Goal: Obtain resource: Download file/media

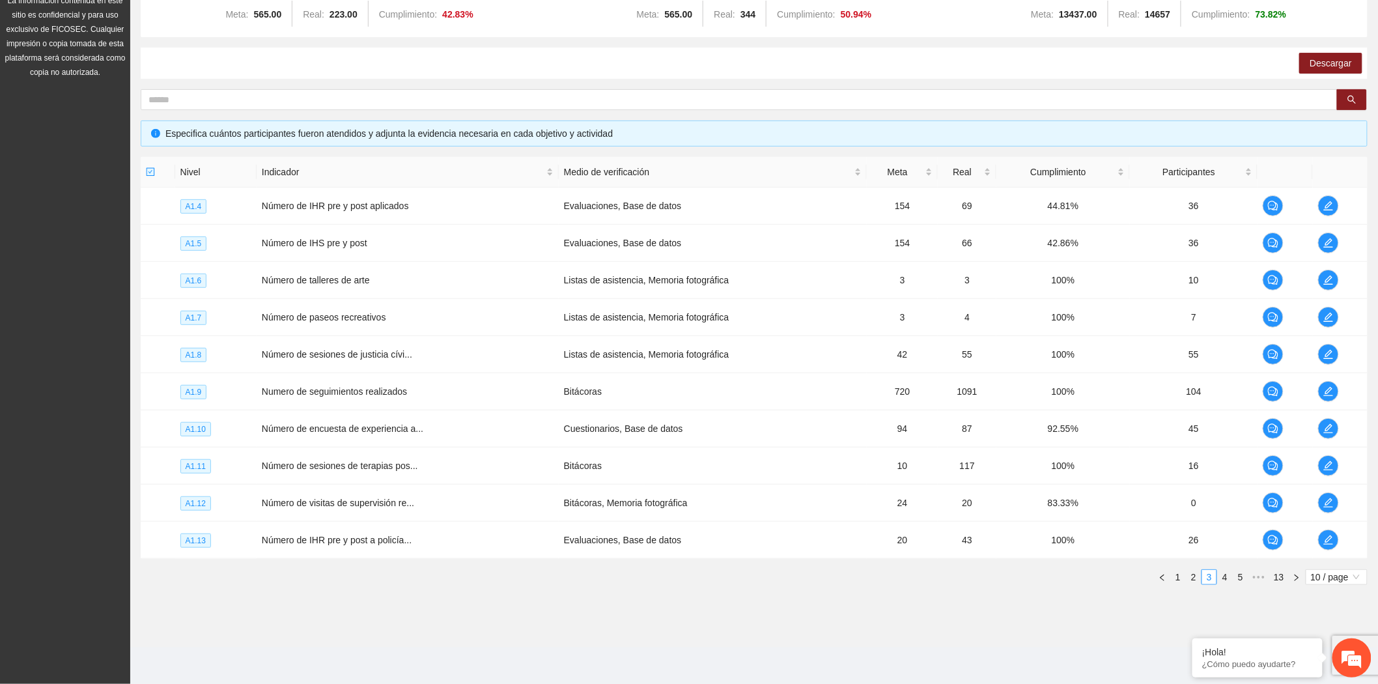
click at [1231, 577] on link "4" at bounding box center [1225, 577] width 14 height 14
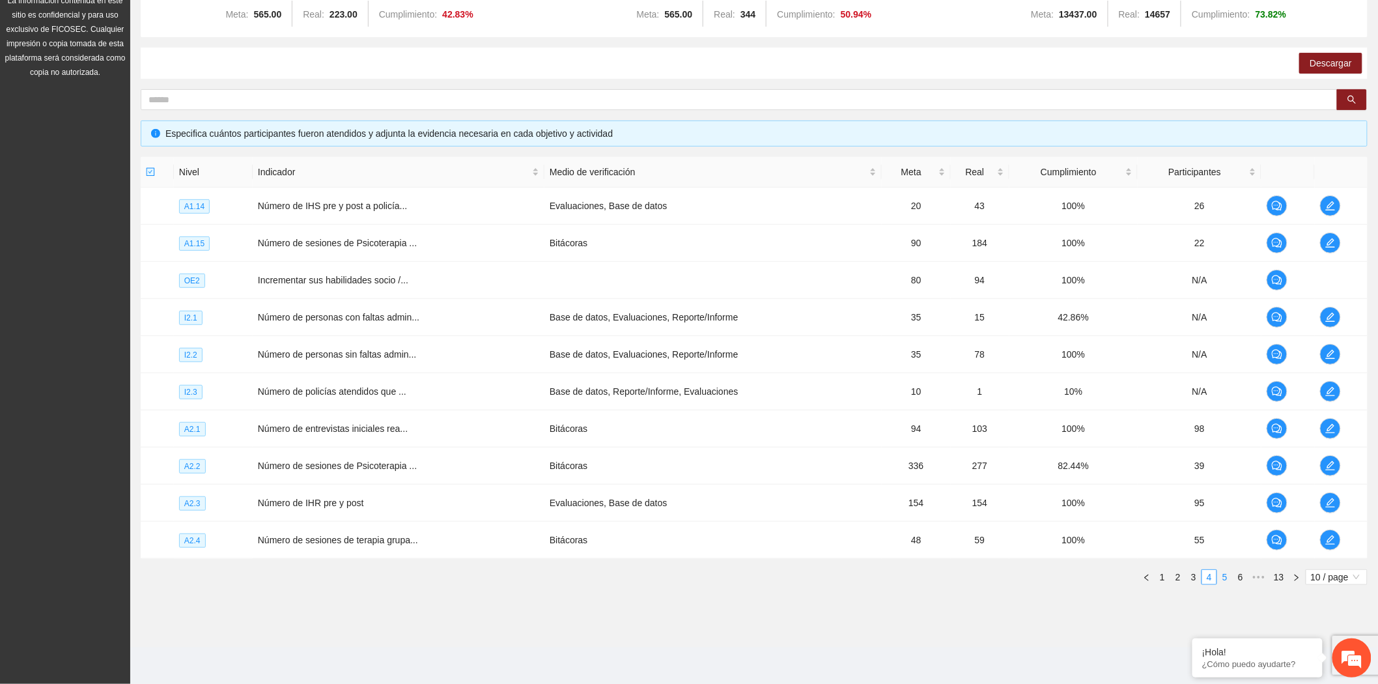
drag, startPoint x: 0, startPoint y: 0, endPoint x: 1231, endPoint y: 577, distance: 1359.8
click at [1231, 577] on link "5" at bounding box center [1225, 577] width 14 height 14
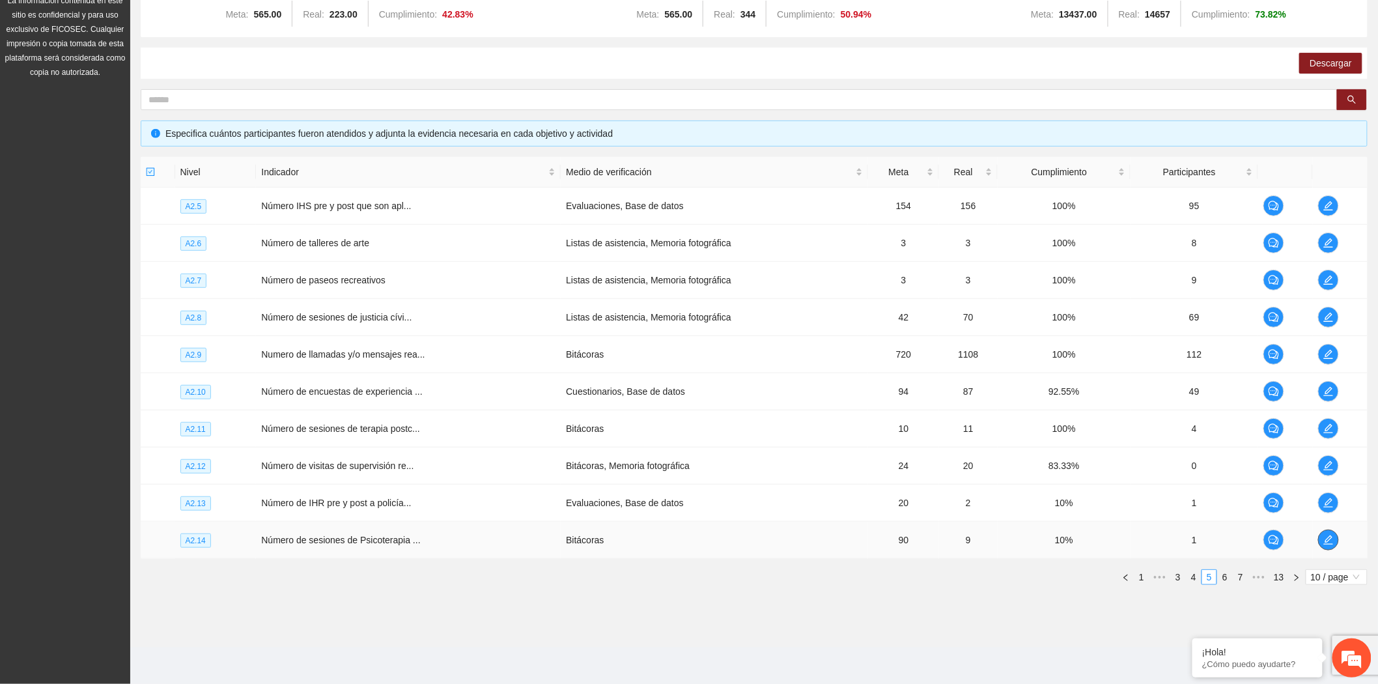
click at [1323, 538] on span "edit" at bounding box center [1329, 540] width 20 height 10
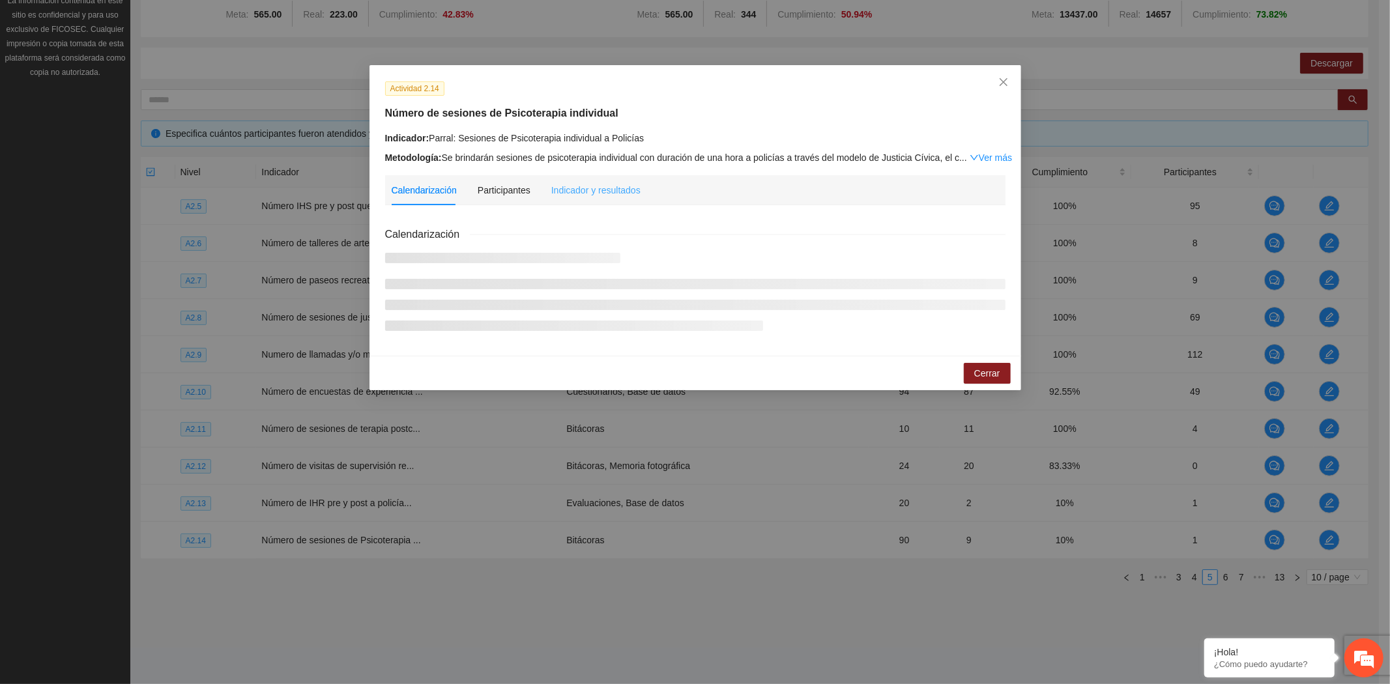
click at [557, 198] on div "Indicador y resultados" at bounding box center [595, 190] width 89 height 30
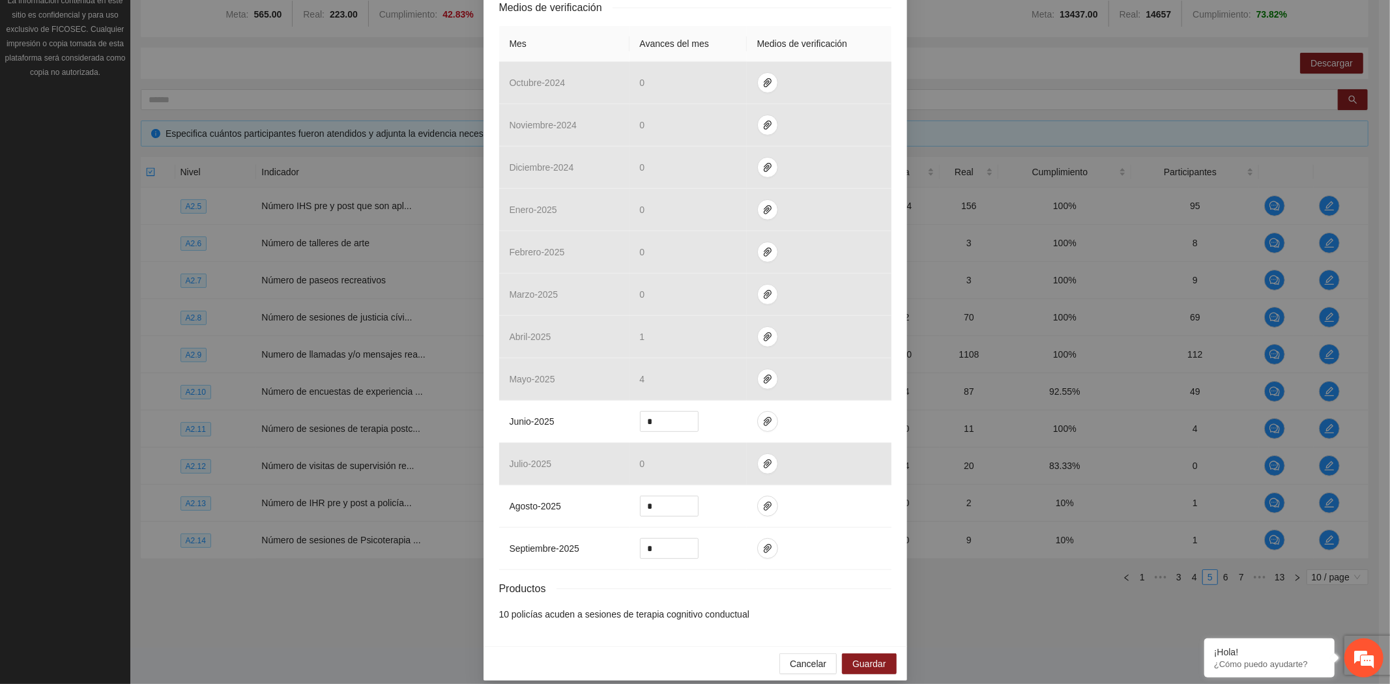
scroll to position [292, 0]
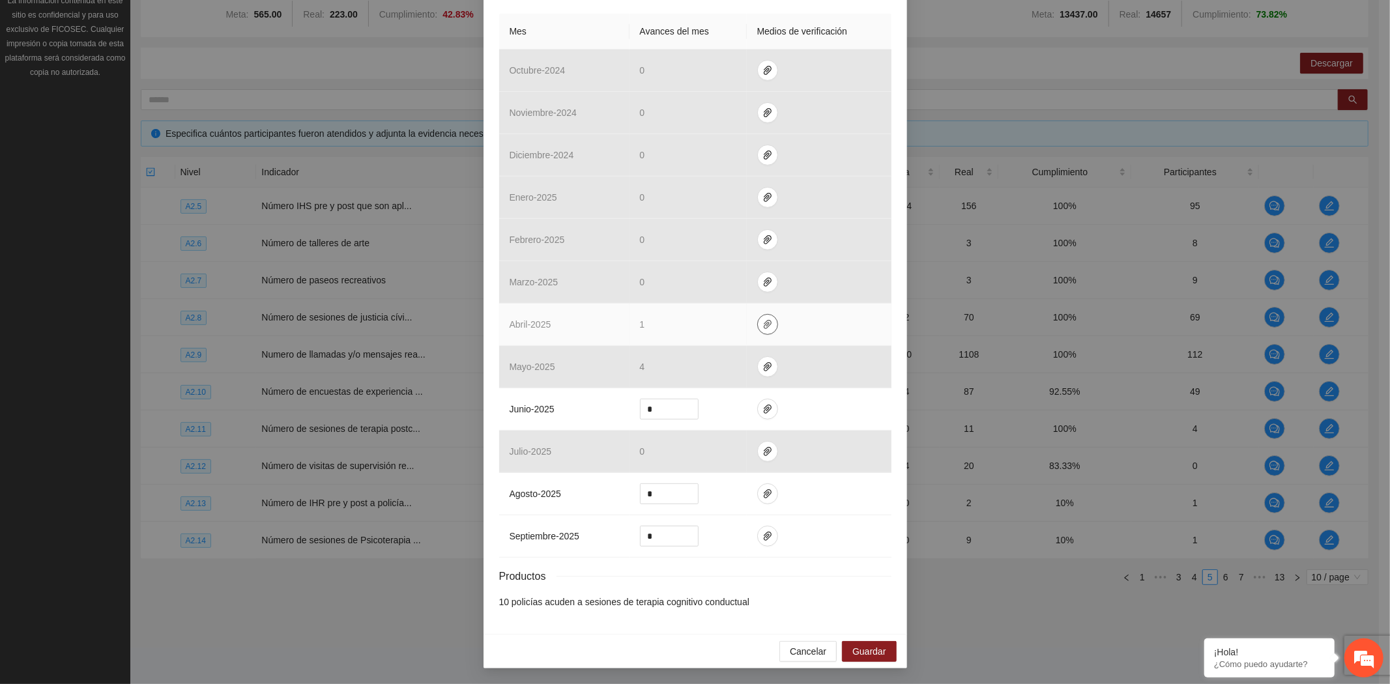
click at [758, 328] on button "button" at bounding box center [767, 324] width 21 height 21
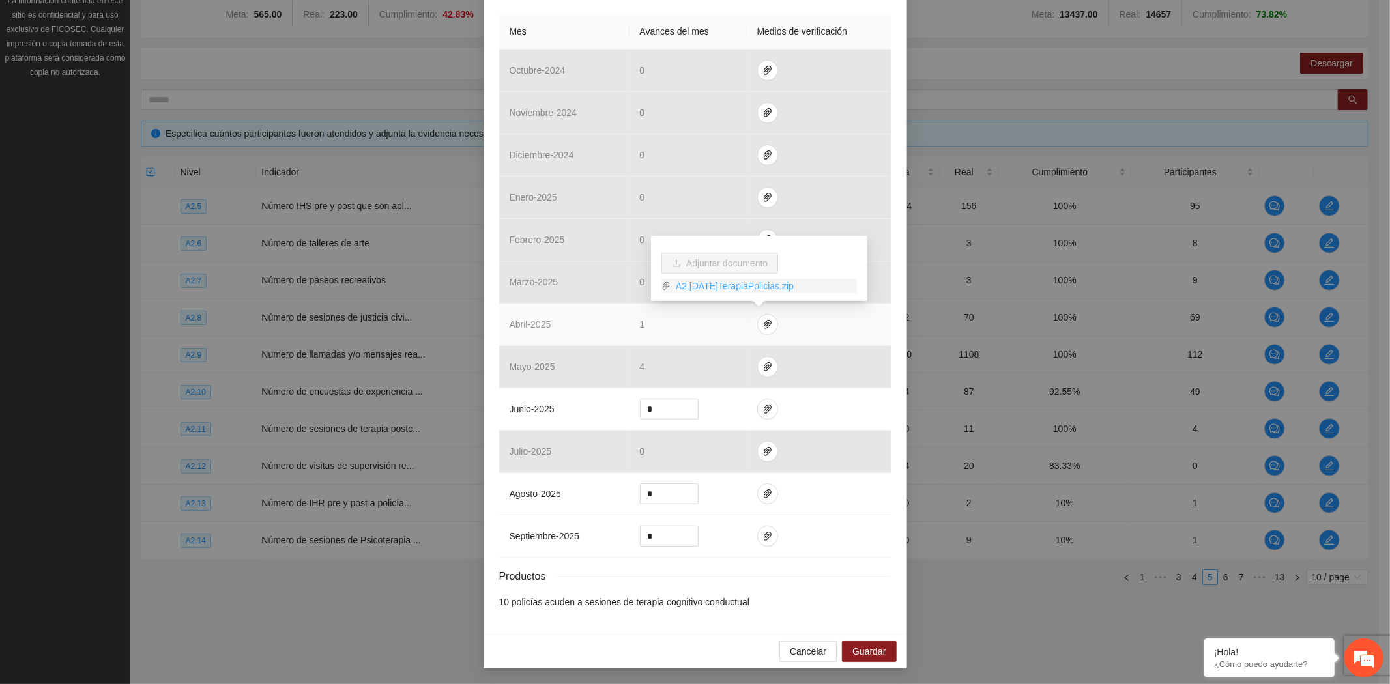
click at [754, 283] on link "A2.[DATE]TerapiaPolicias.zip" at bounding box center [763, 286] width 186 height 14
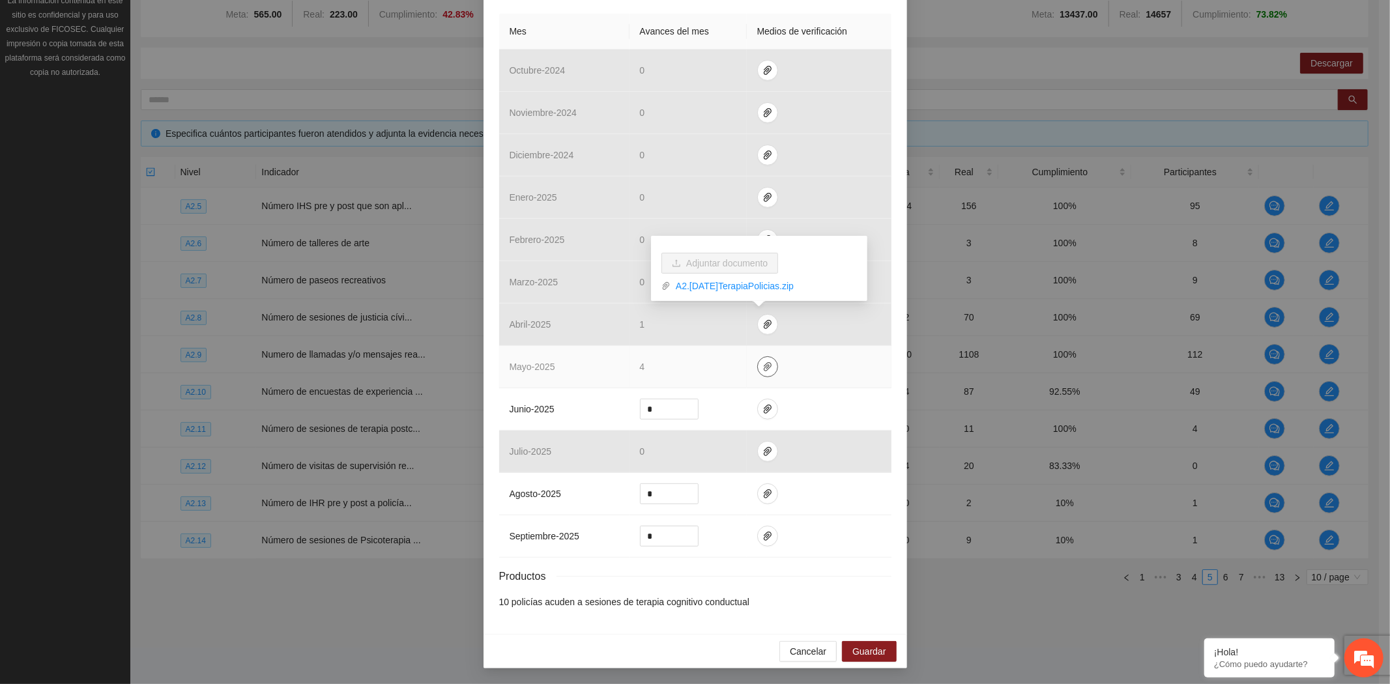
click at [762, 368] on icon "paper-clip" at bounding box center [767, 367] width 10 height 10
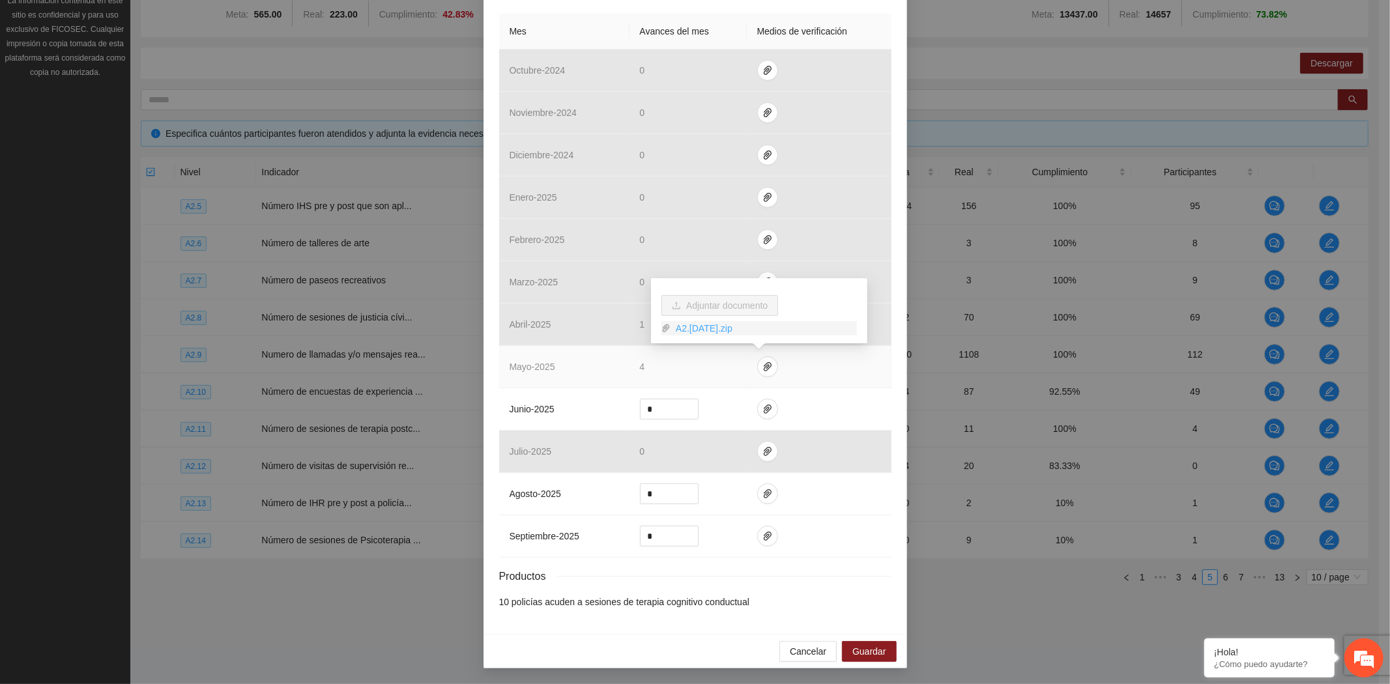
click at [733, 330] on link "A2.[DATE].zip" at bounding box center [763, 328] width 186 height 14
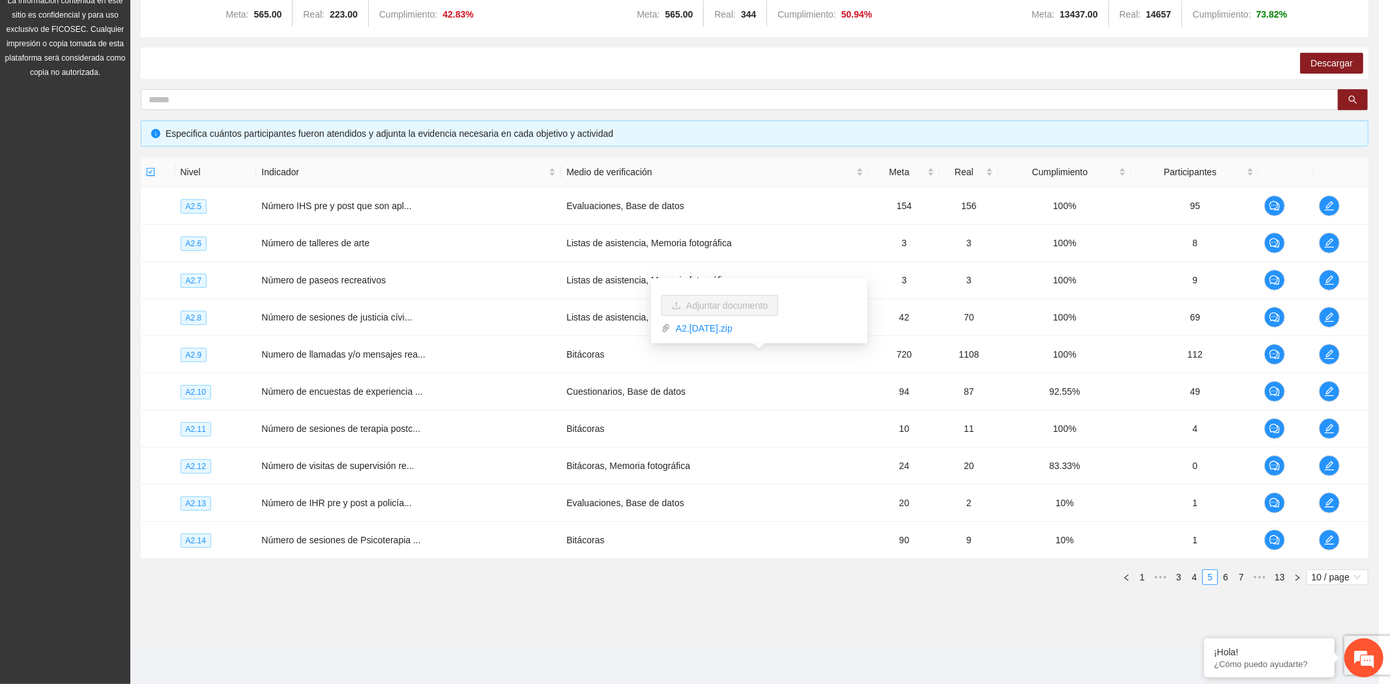
scroll to position [227, 0]
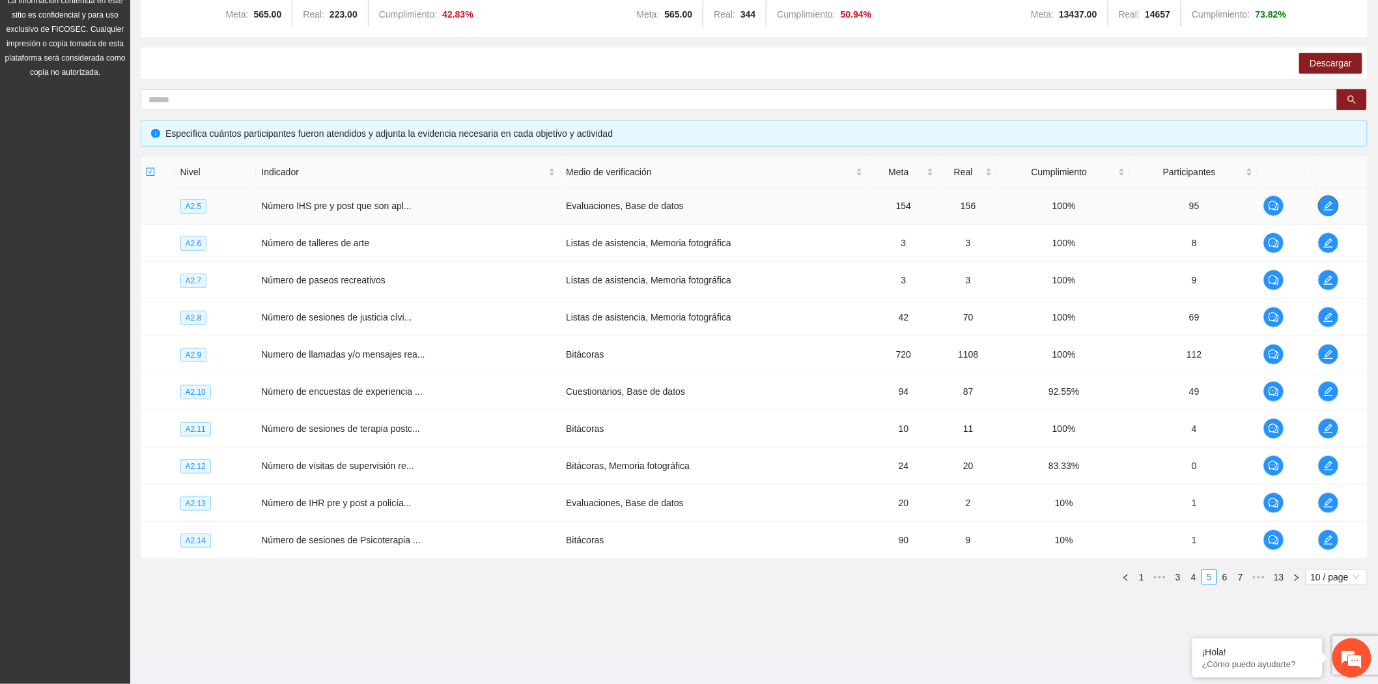
click at [1332, 201] on icon "edit" at bounding box center [1328, 205] width 9 height 9
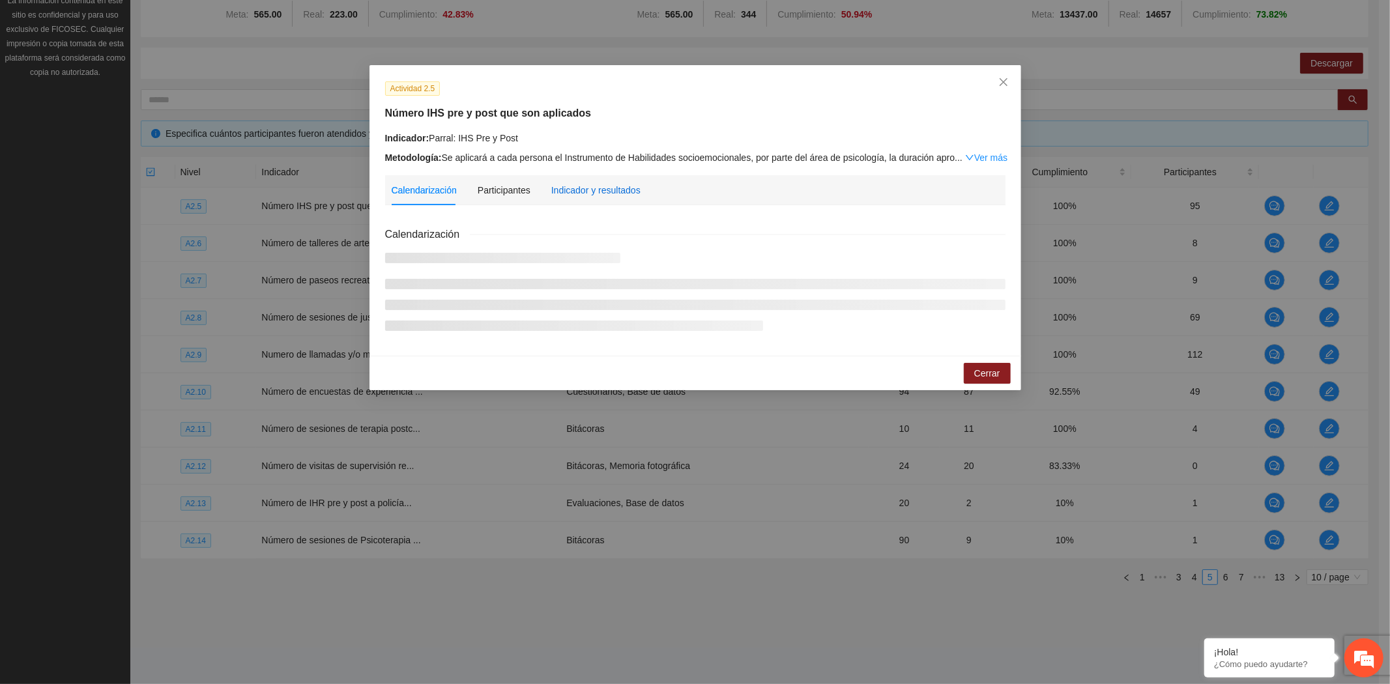
click at [618, 193] on div "Indicador y resultados" at bounding box center [595, 190] width 89 height 14
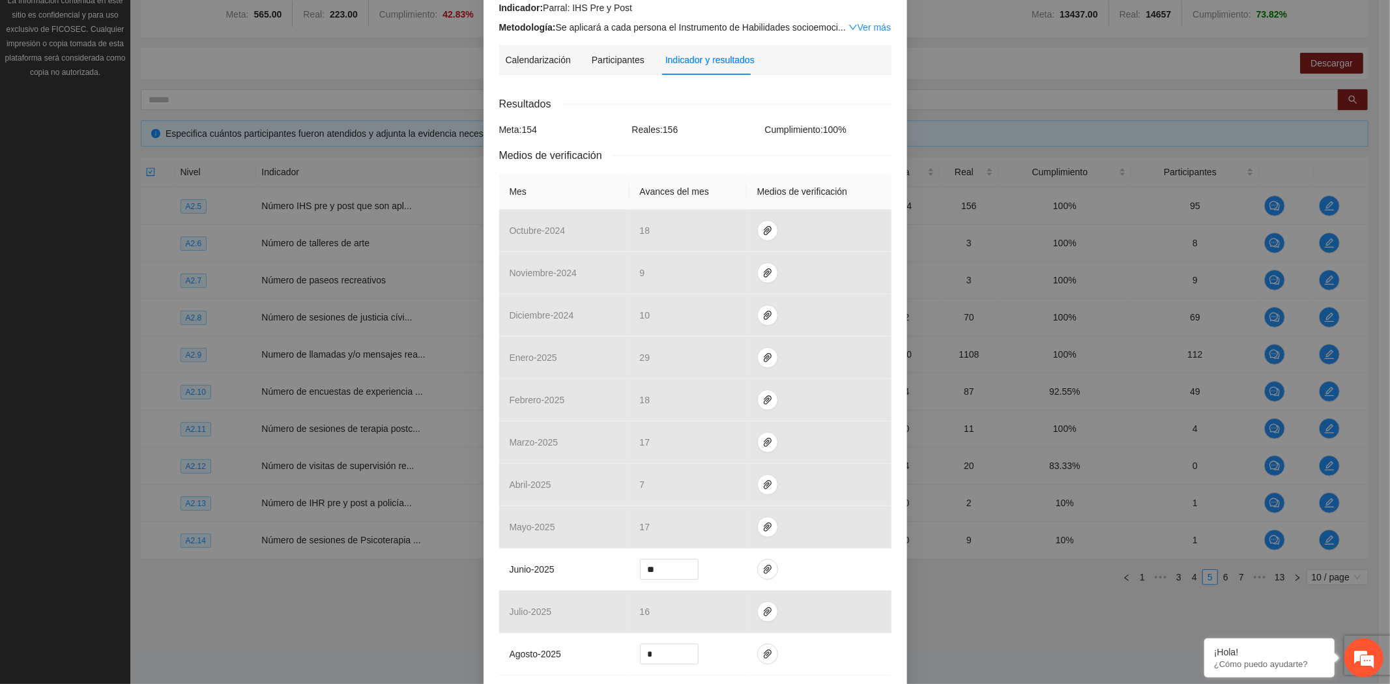
scroll to position [217, 0]
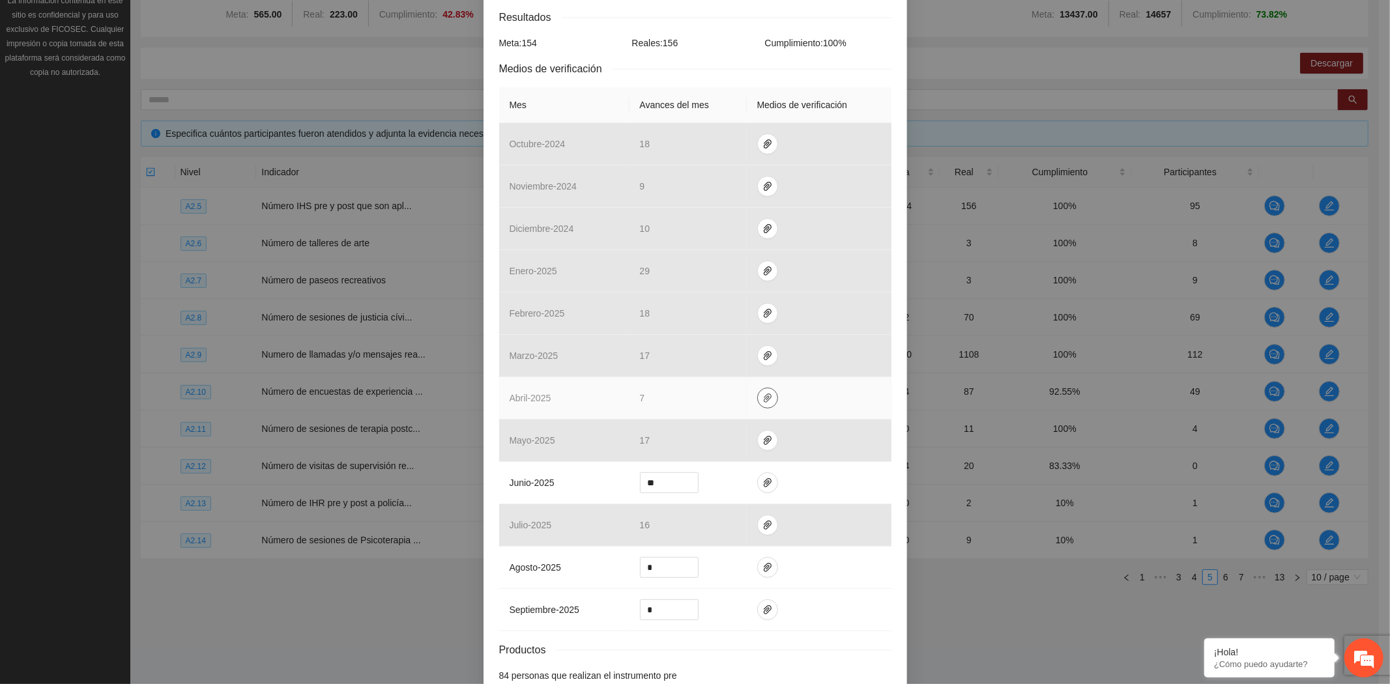
click at [762, 395] on icon "paper-clip" at bounding box center [767, 398] width 10 height 10
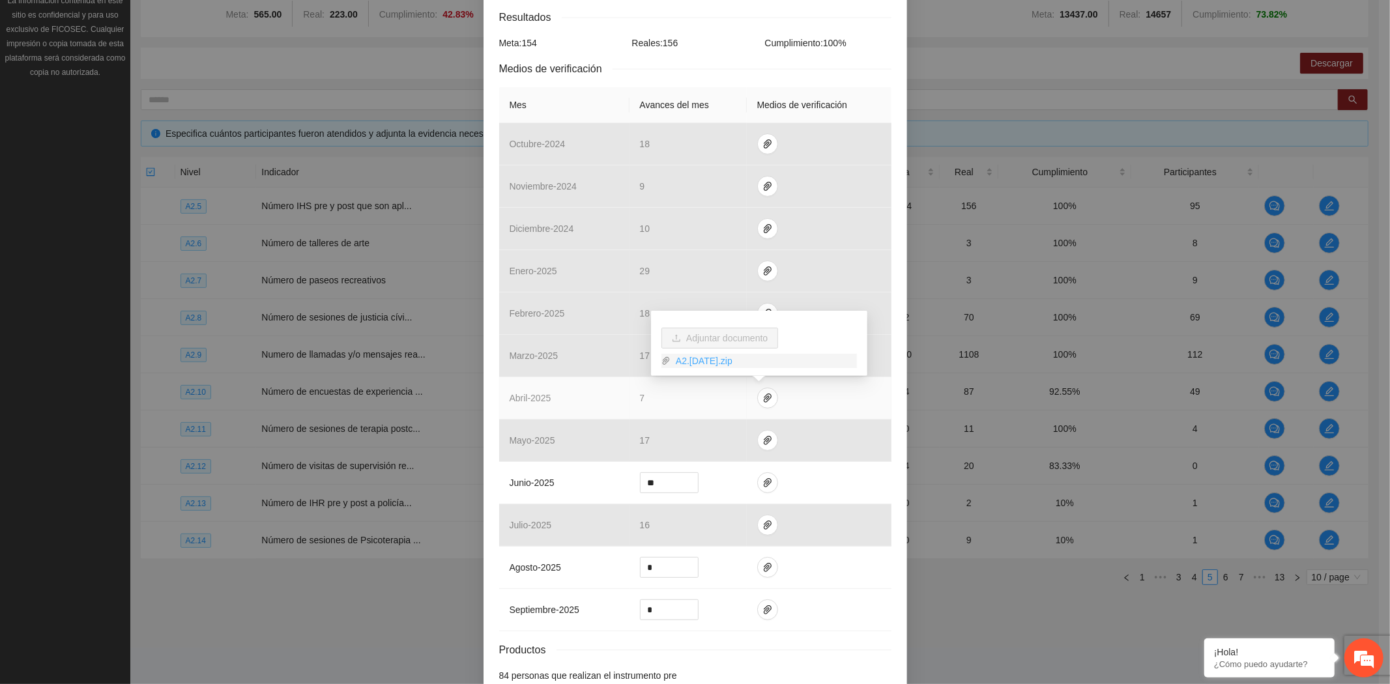
click at [719, 358] on link "A2.[DATE].zip" at bounding box center [763, 361] width 186 height 14
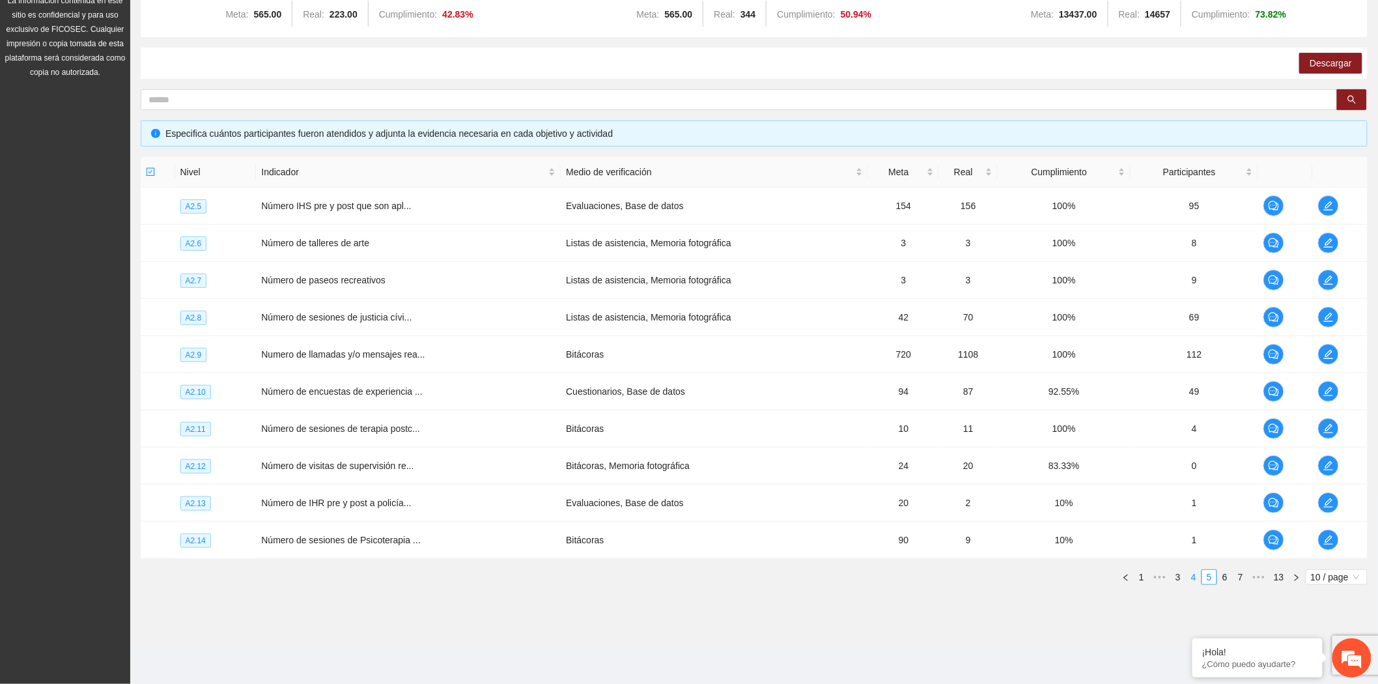
click at [1193, 578] on link "4" at bounding box center [1194, 577] width 14 height 14
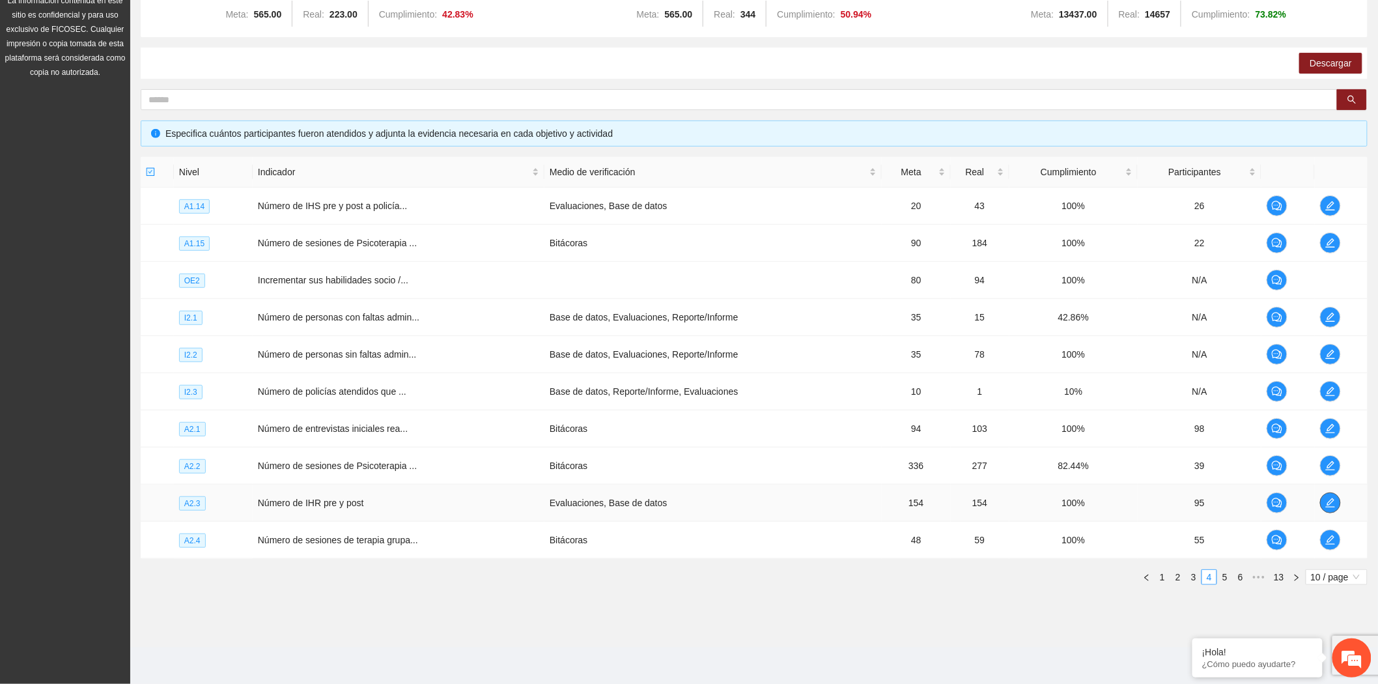
click at [1324, 498] on span "edit" at bounding box center [1331, 503] width 20 height 10
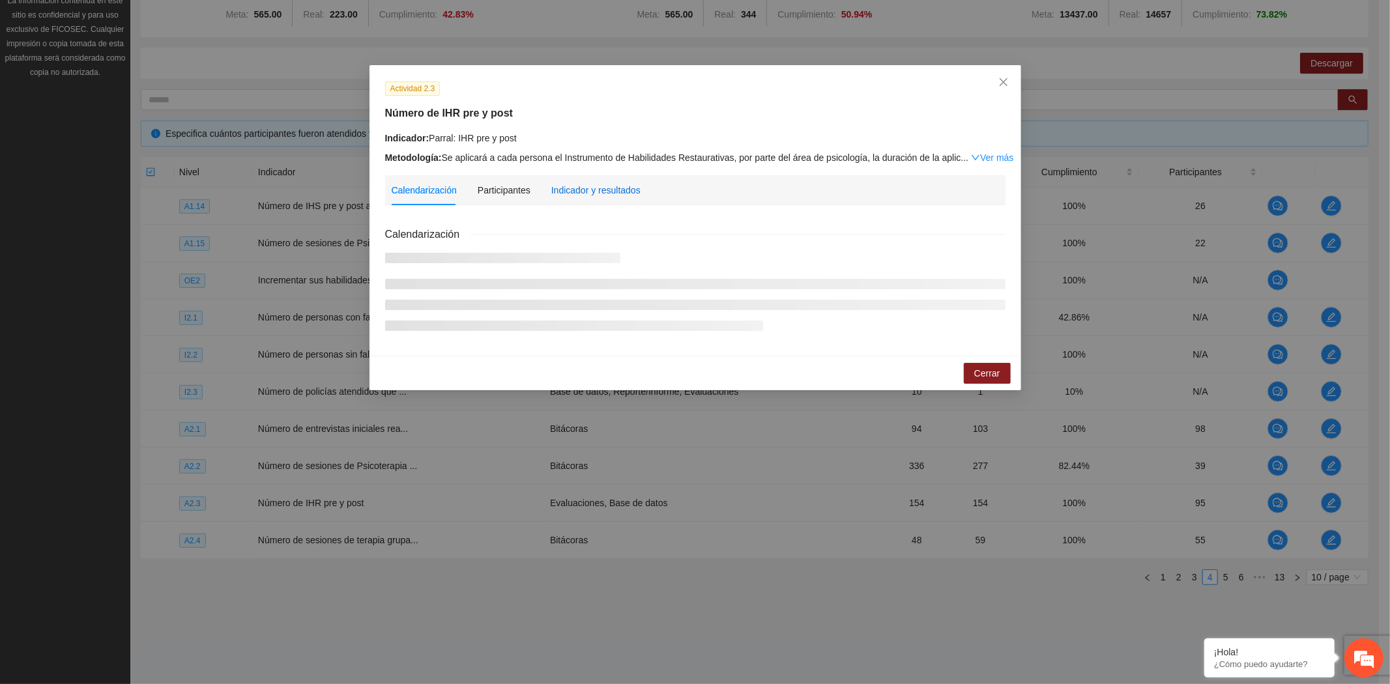
click at [583, 187] on div "Indicador y resultados" at bounding box center [595, 190] width 89 height 14
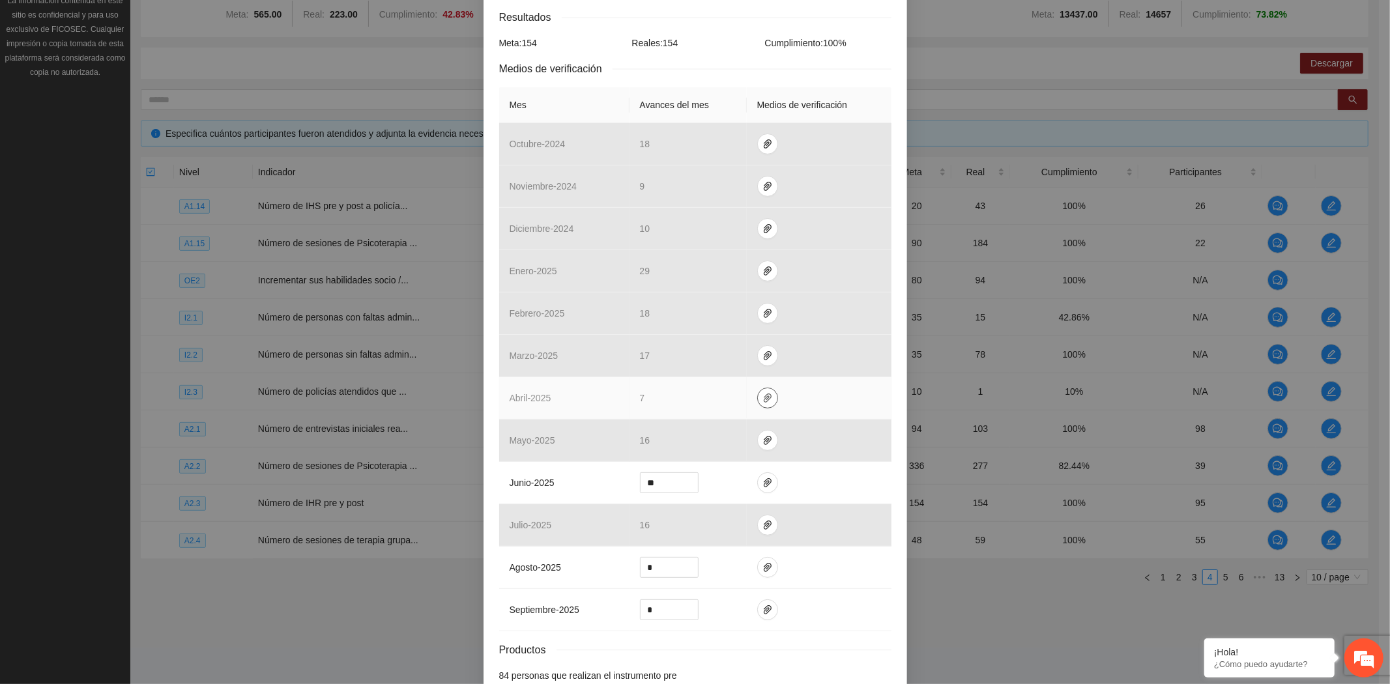
click at [762, 401] on icon "paper-clip" at bounding box center [767, 398] width 10 height 10
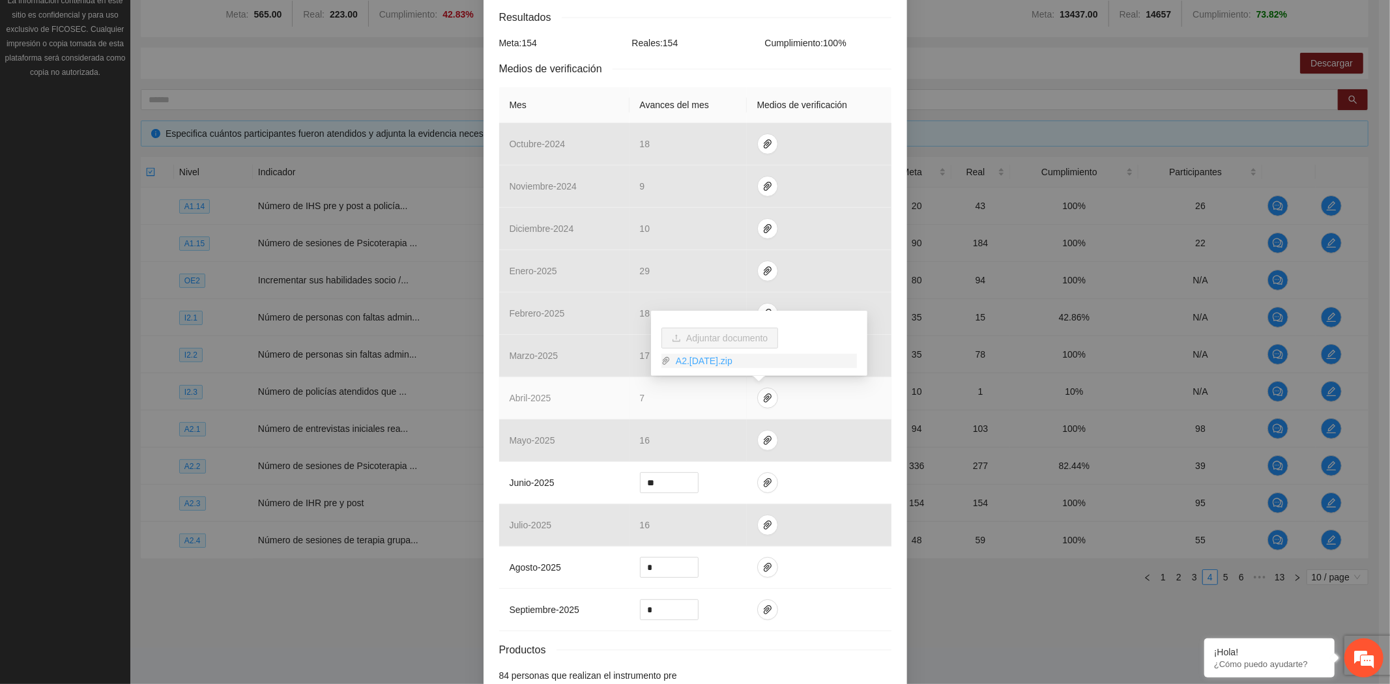
click at [725, 363] on link "A2.[DATE].zip" at bounding box center [763, 361] width 186 height 14
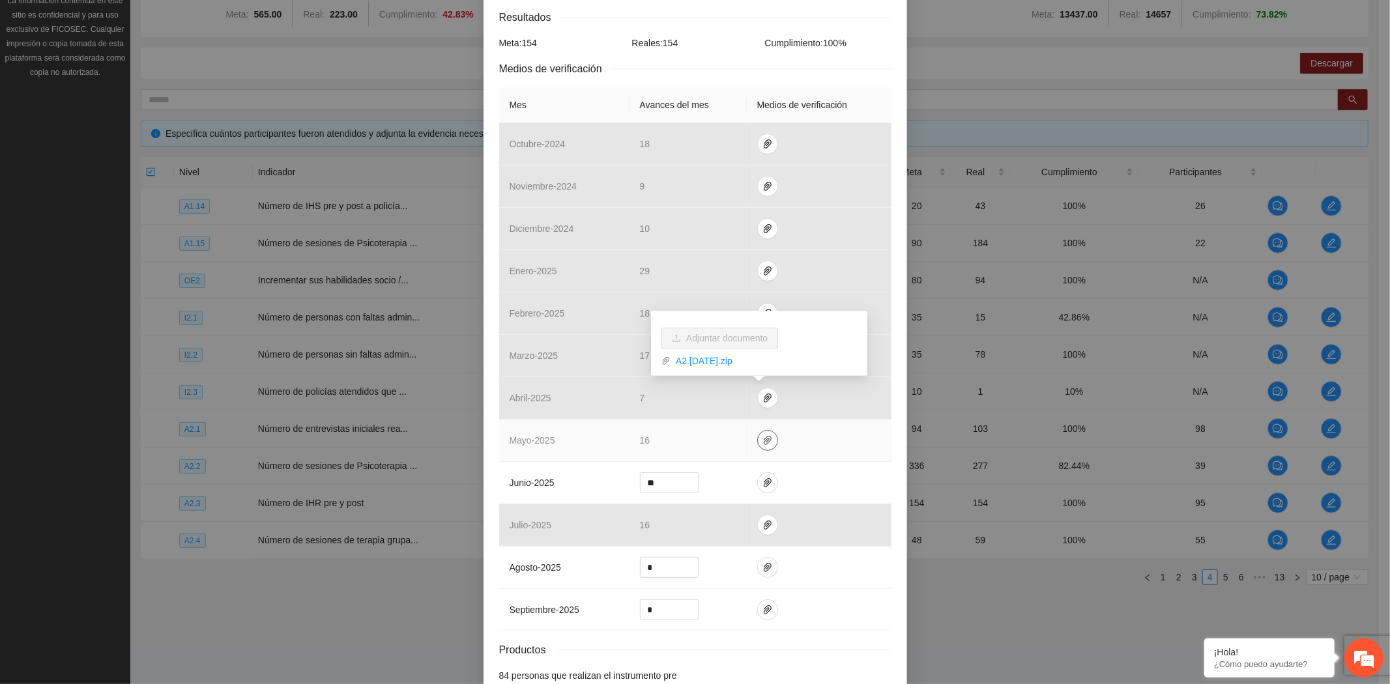
click at [764, 440] on icon "paper-clip" at bounding box center [768, 440] width 8 height 9
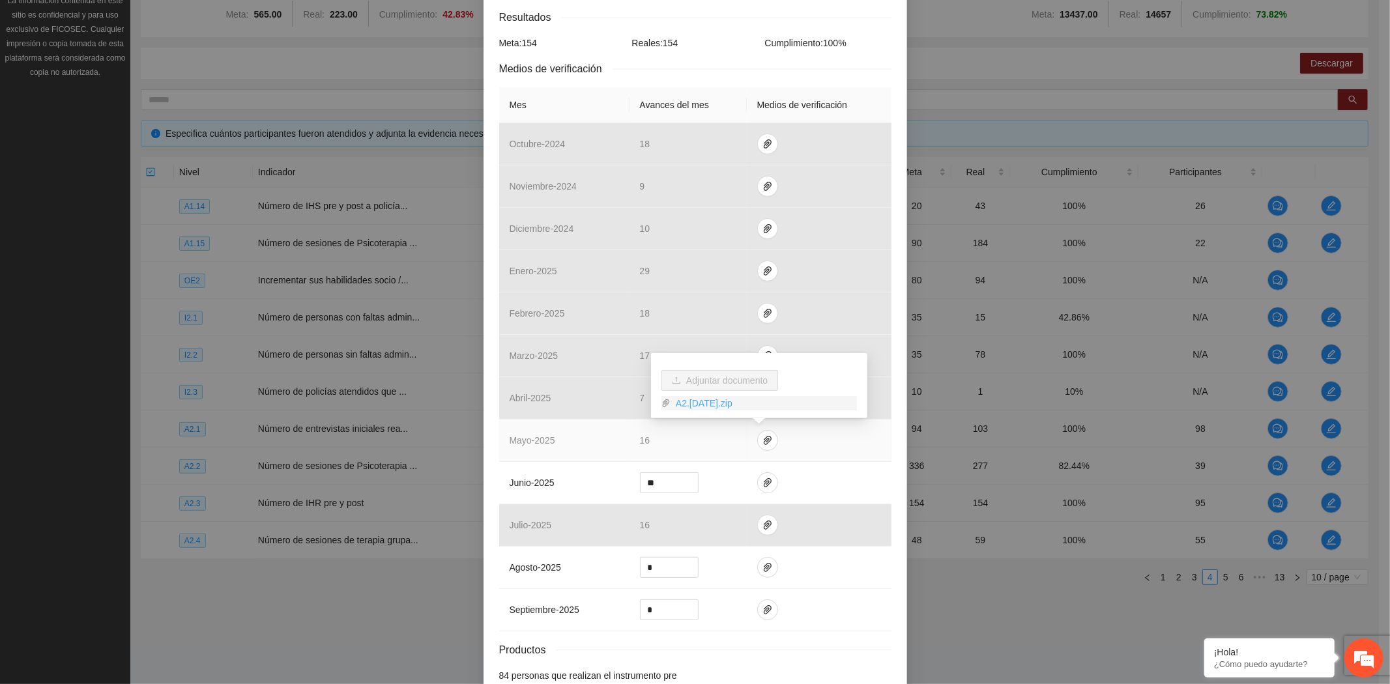
click at [727, 404] on link "A2.[DATE].zip" at bounding box center [763, 403] width 186 height 14
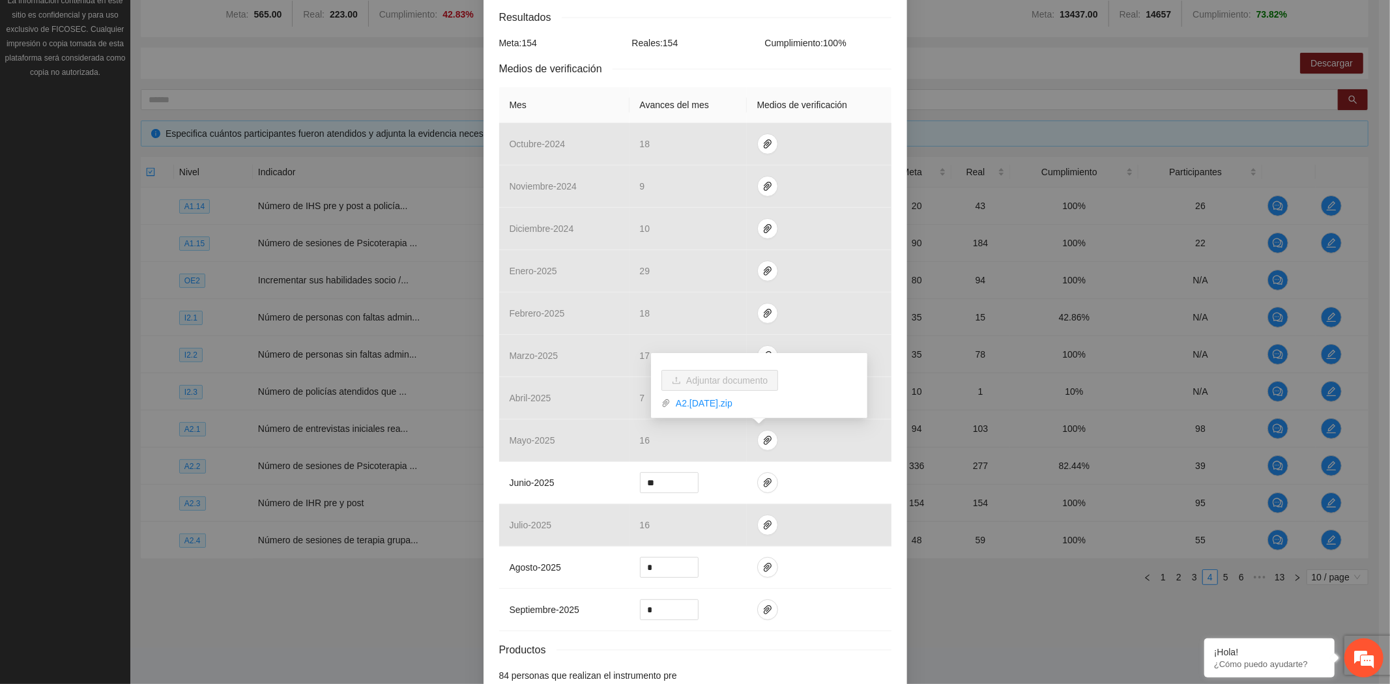
click at [369, 615] on div "Actividad 2.3 Número de IHR pre y post Indicador: Parral: IHR pre y post Metodo…" at bounding box center [695, 342] width 1390 height 684
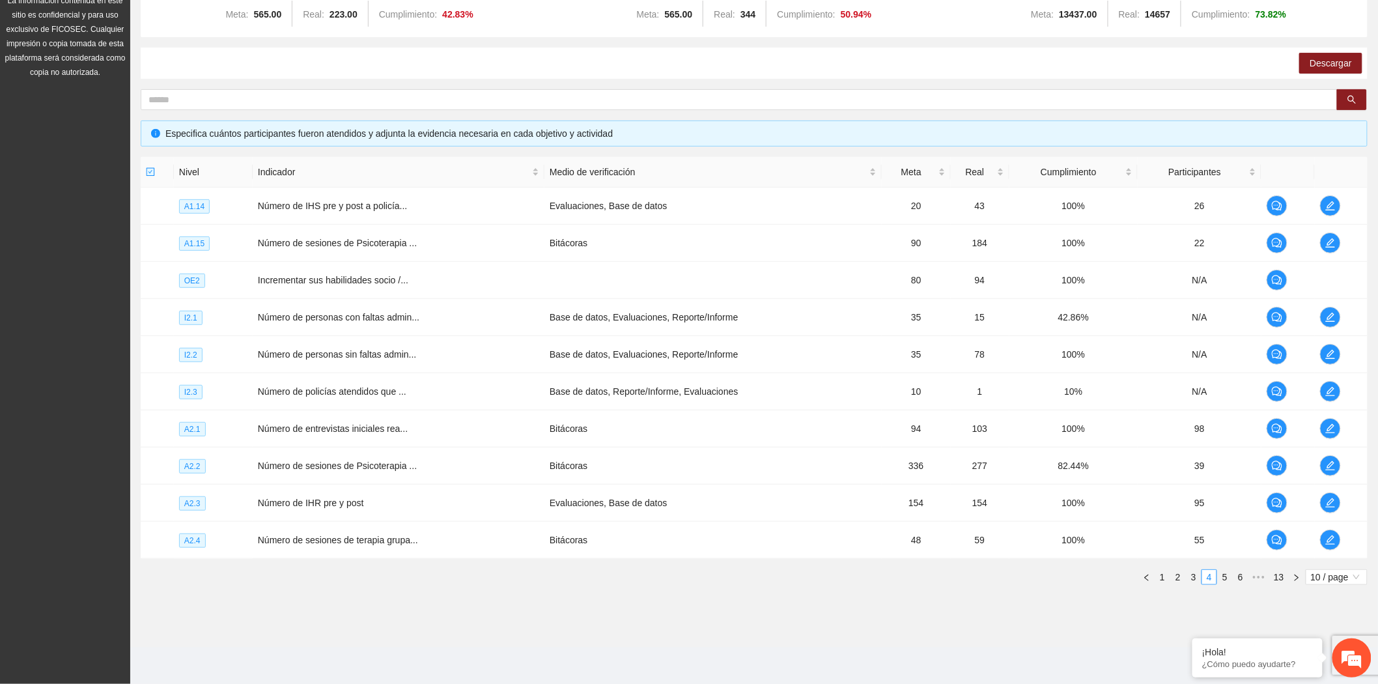
click at [388, 634] on section "Monitoreo técnico Asistentes Beneficiarios Asistencias Objetivos y actividades …" at bounding box center [754, 267] width 1248 height 761
click at [1162, 578] on link "1" at bounding box center [1163, 577] width 14 height 14
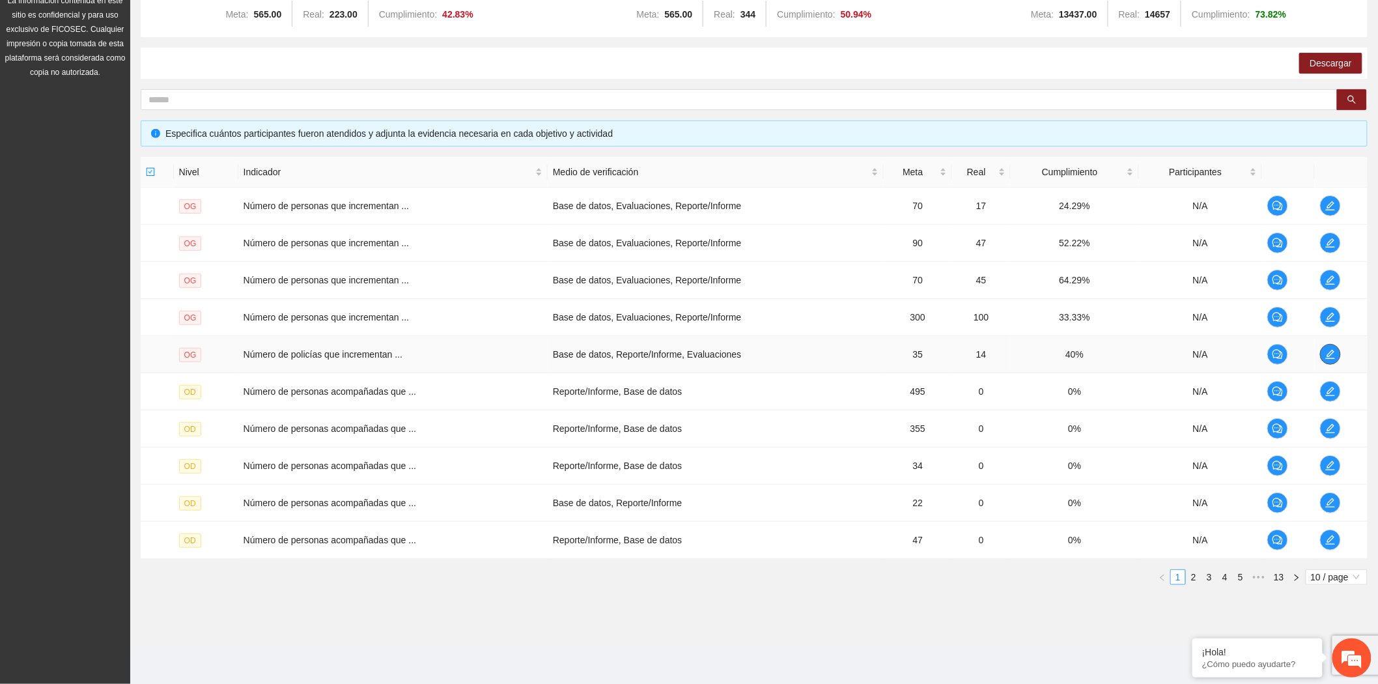
click at [1330, 360] on button "button" at bounding box center [1330, 354] width 21 height 21
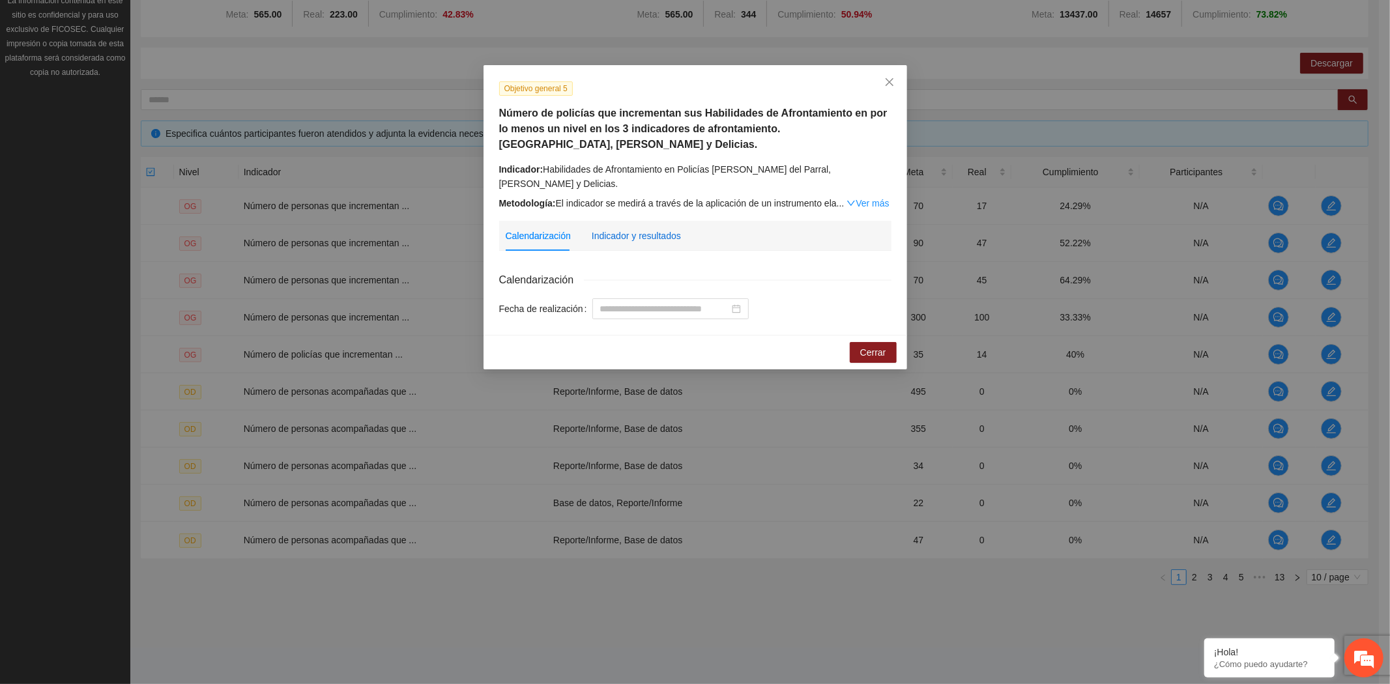
click at [653, 231] on div "Indicador y resultados" at bounding box center [636, 236] width 89 height 14
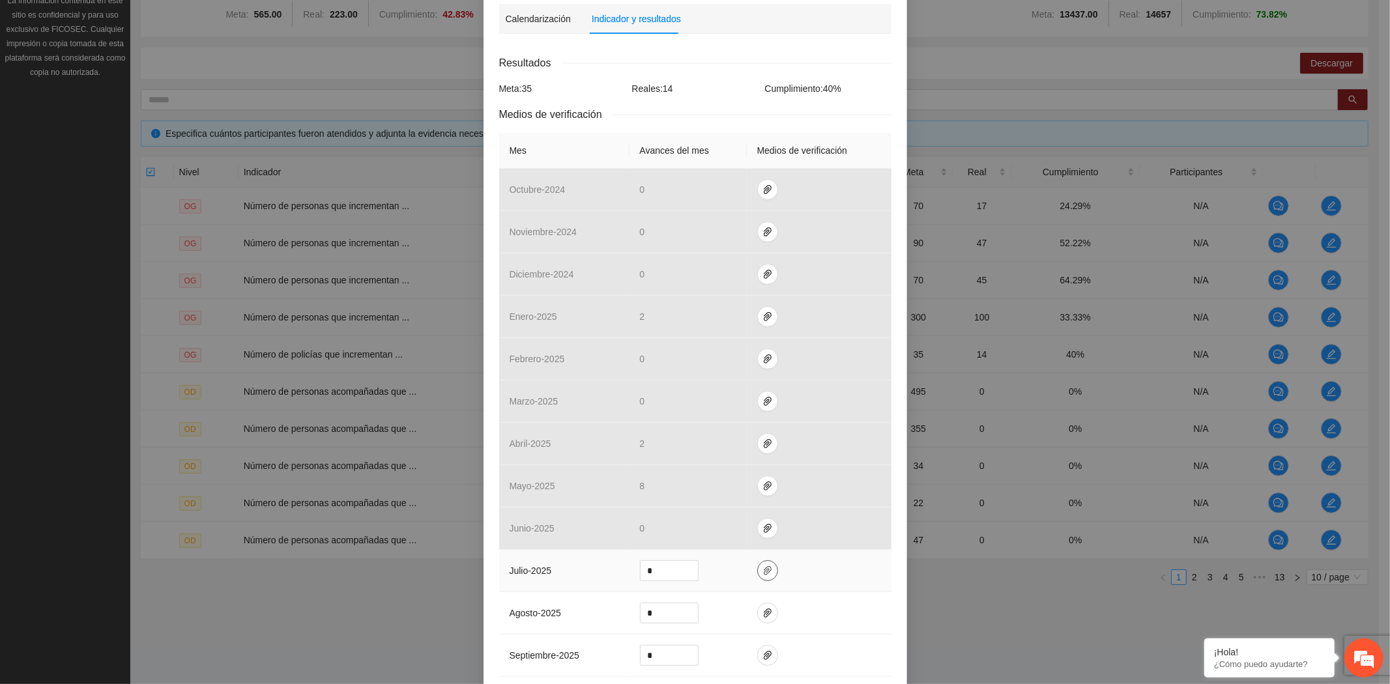
click at [764, 568] on icon "paper-clip" at bounding box center [767, 570] width 10 height 10
click at [749, 530] on link "OG5_Policias_ACS_Julio_ok.zip" at bounding box center [755, 534] width 171 height 14
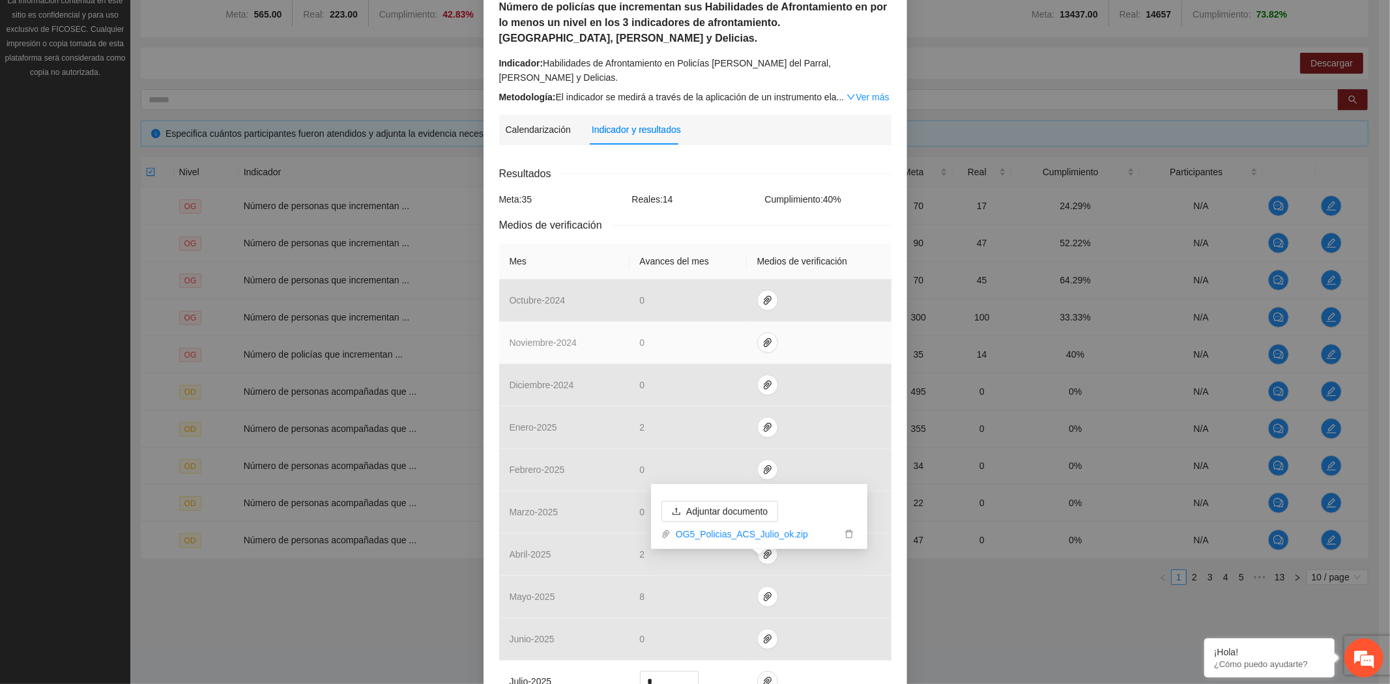
scroll to position [0, 0]
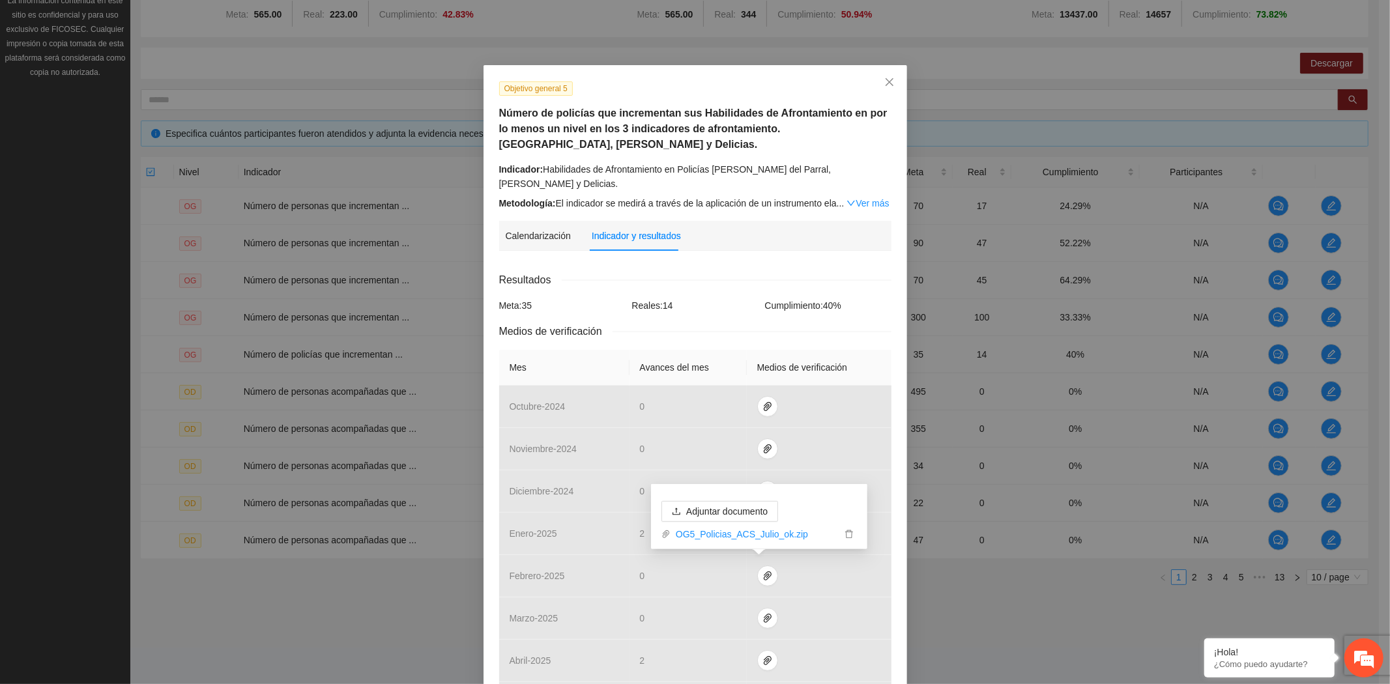
click at [329, 597] on div "Objetivo general 5 Número de policías que incrementan sus Habilidades de Afront…" at bounding box center [695, 342] width 1390 height 684
click at [884, 77] on icon "close" at bounding box center [889, 82] width 10 height 10
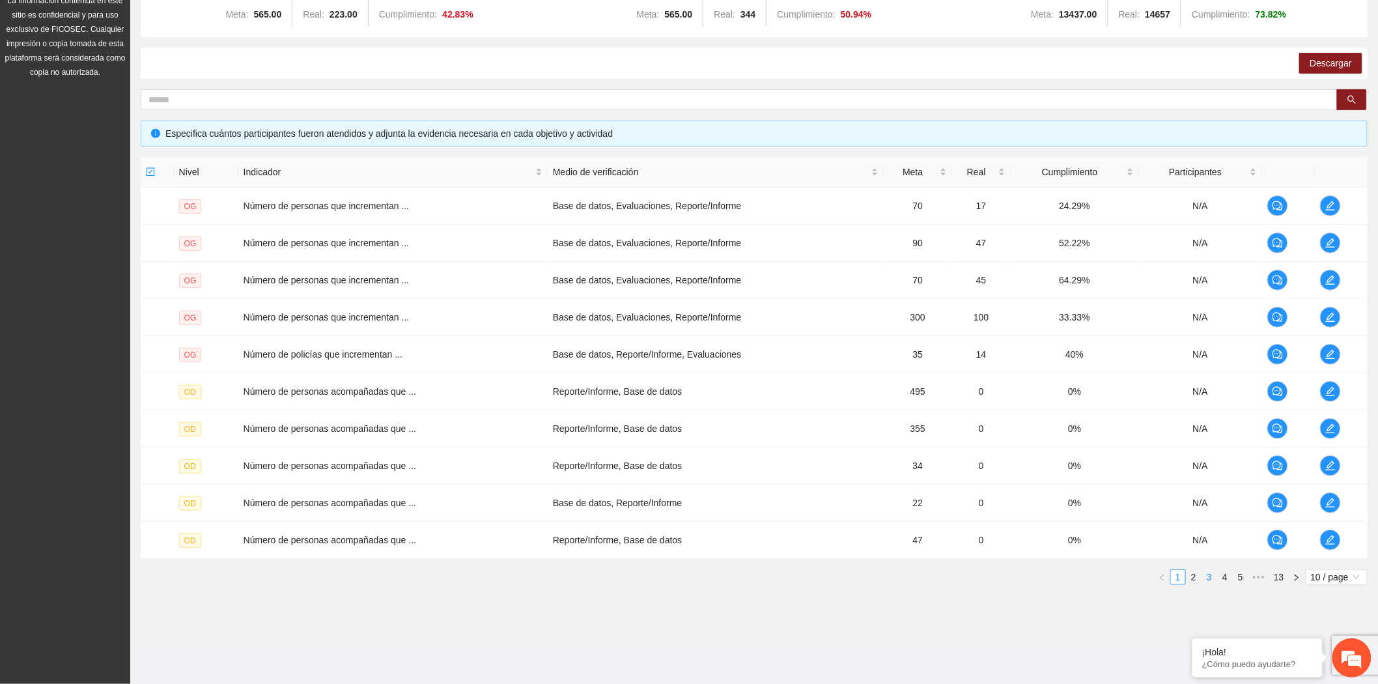
click at [1203, 580] on link "3" at bounding box center [1210, 577] width 14 height 14
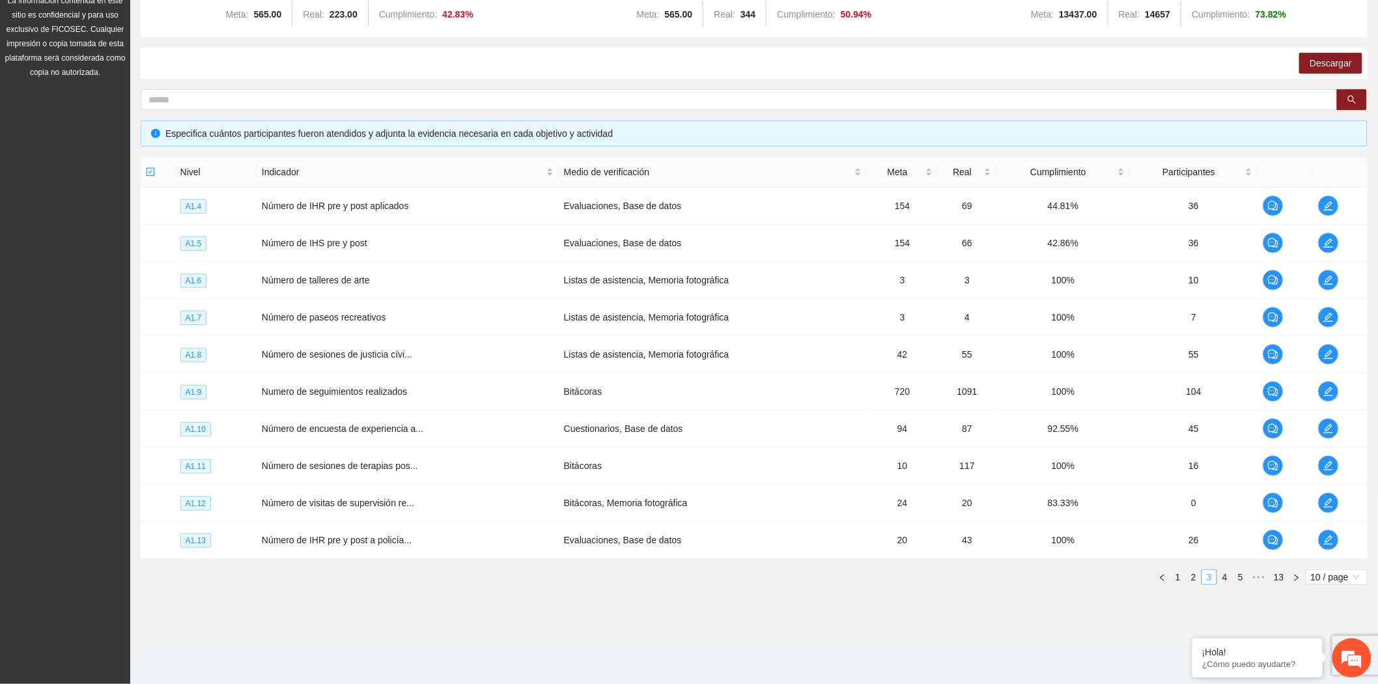
click at [1203, 580] on link "3" at bounding box center [1210, 577] width 14 height 14
click at [1227, 582] on link "4" at bounding box center [1225, 577] width 14 height 14
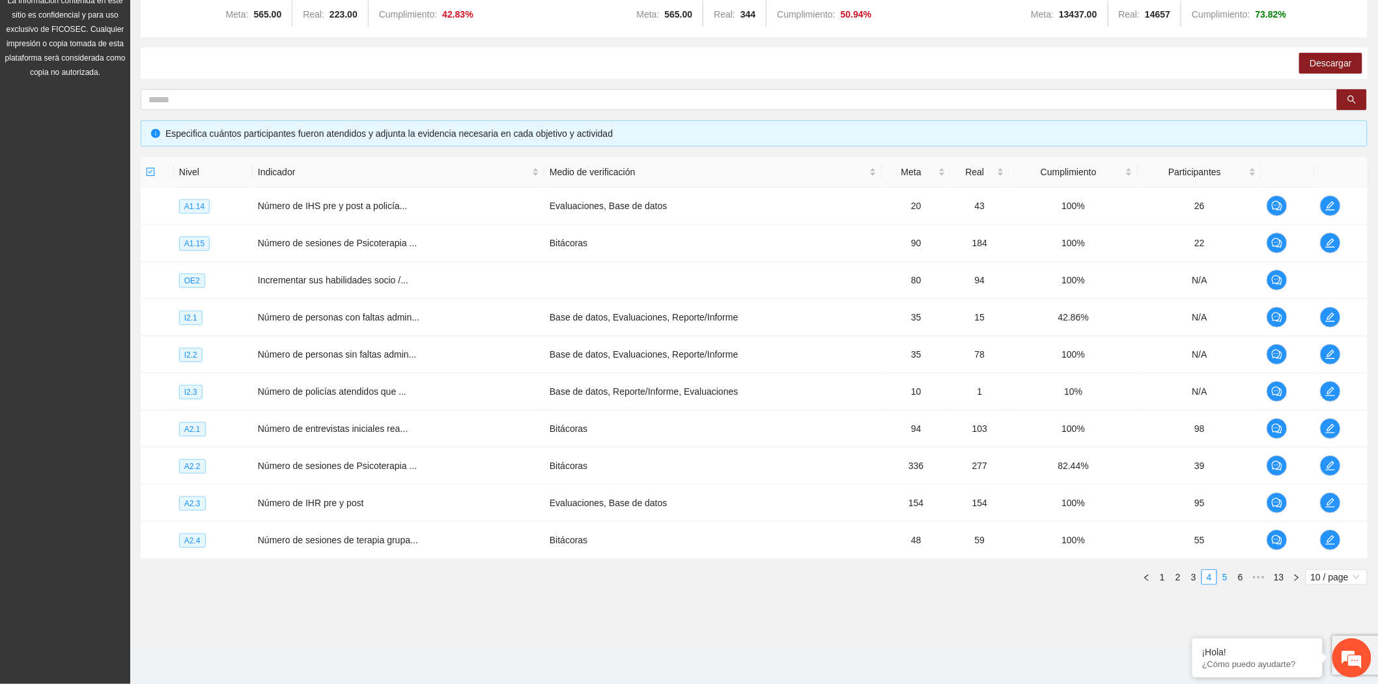
click at [1227, 578] on link "5" at bounding box center [1225, 577] width 14 height 14
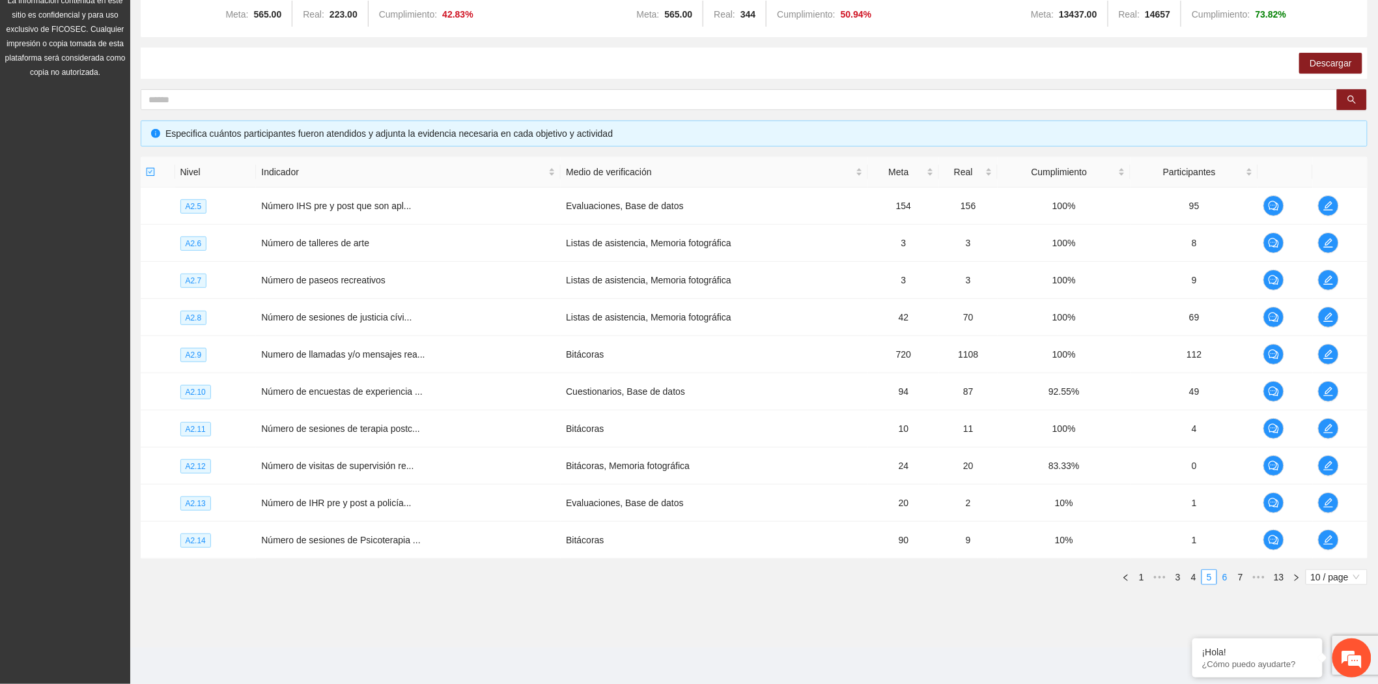
click at [1228, 577] on link "6" at bounding box center [1225, 577] width 14 height 14
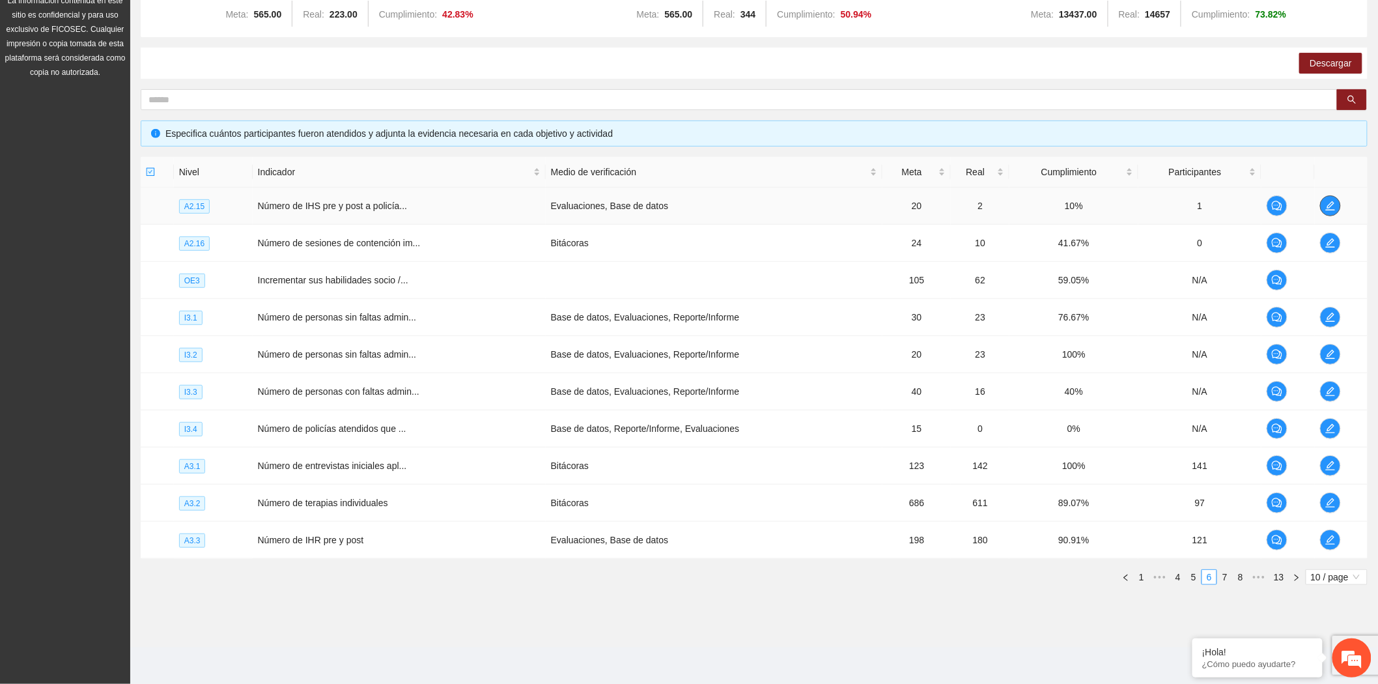
click at [1332, 198] on button "button" at bounding box center [1330, 205] width 21 height 21
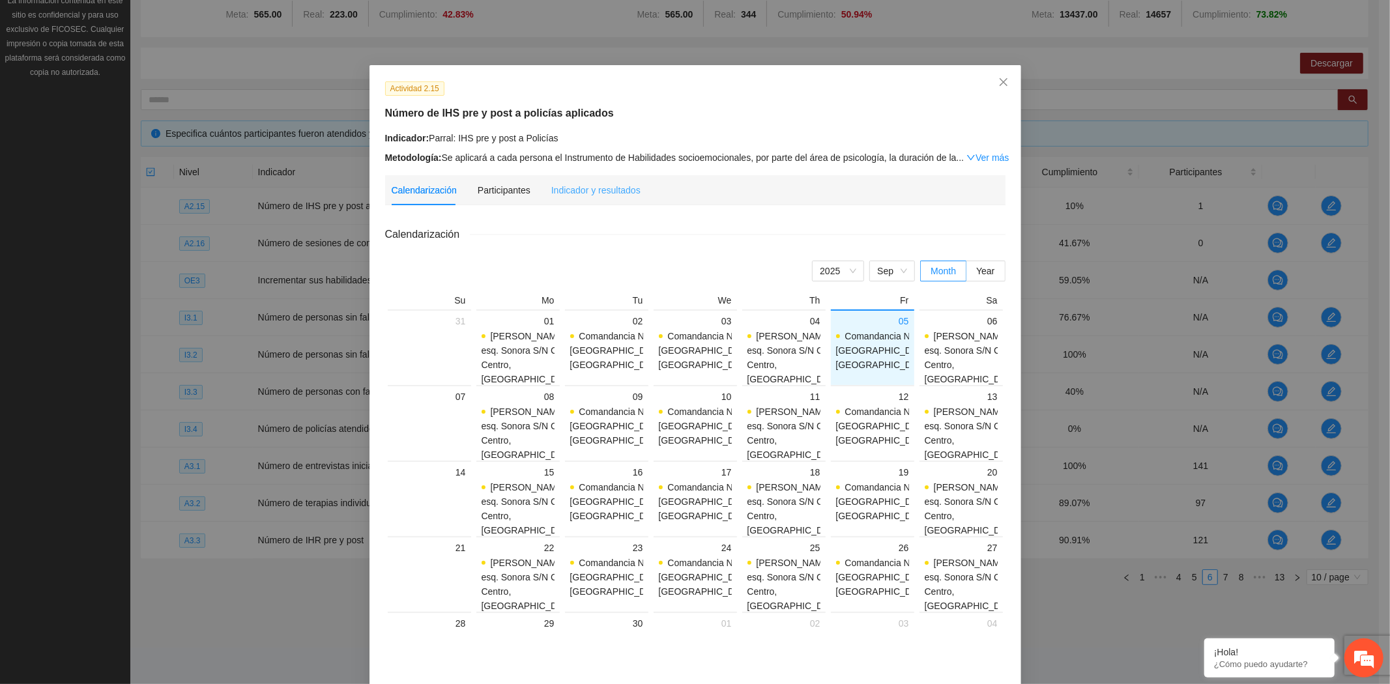
click at [597, 198] on div "Indicador y resultados" at bounding box center [595, 190] width 89 height 30
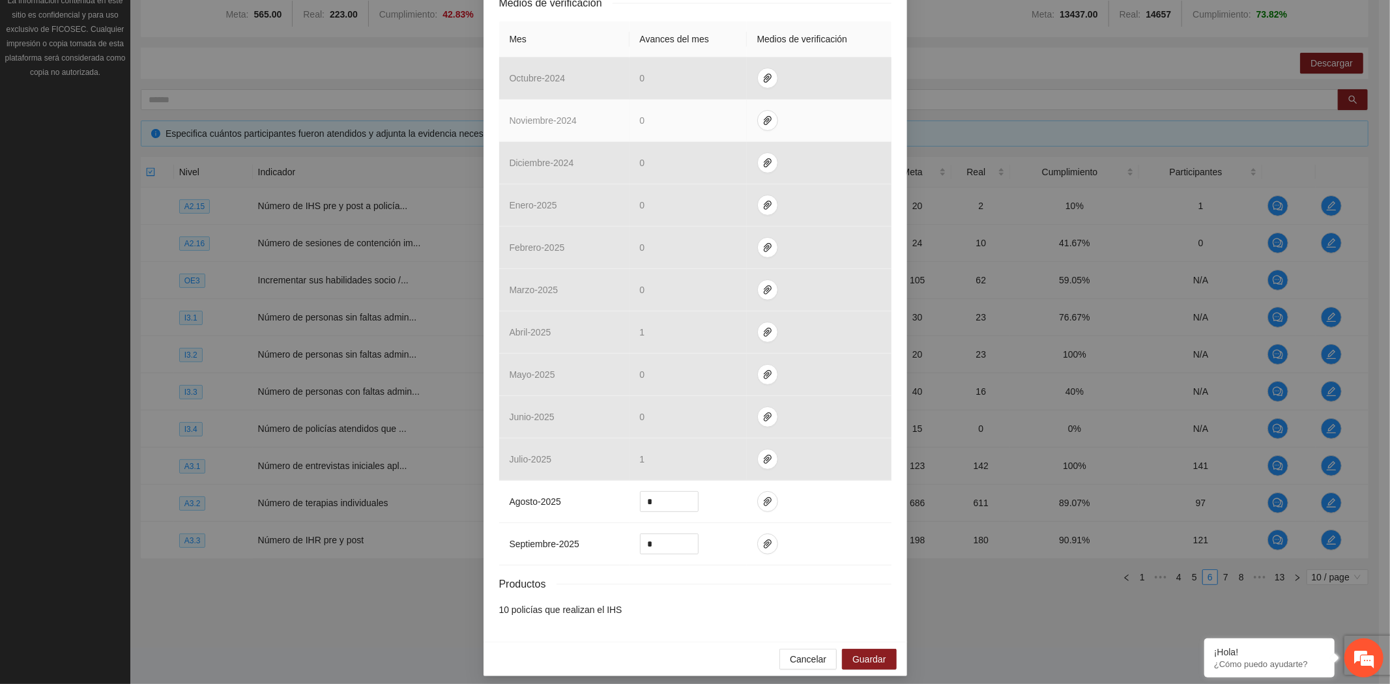
scroll to position [289, 0]
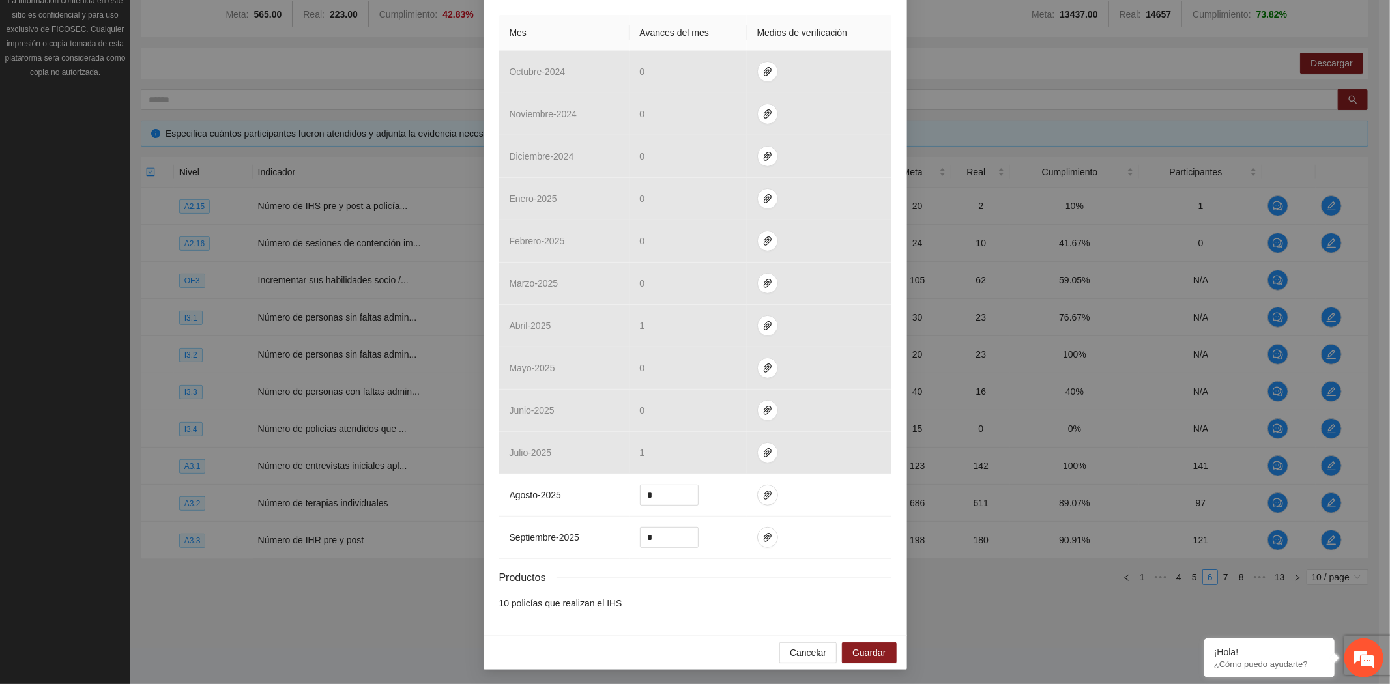
click at [395, 87] on div "Actividad 2.15 Número de IHS pre y post a policías aplicados Indicador: Parral:…" at bounding box center [695, 342] width 1390 height 684
click at [793, 655] on span "Cancelar" at bounding box center [808, 653] width 36 height 14
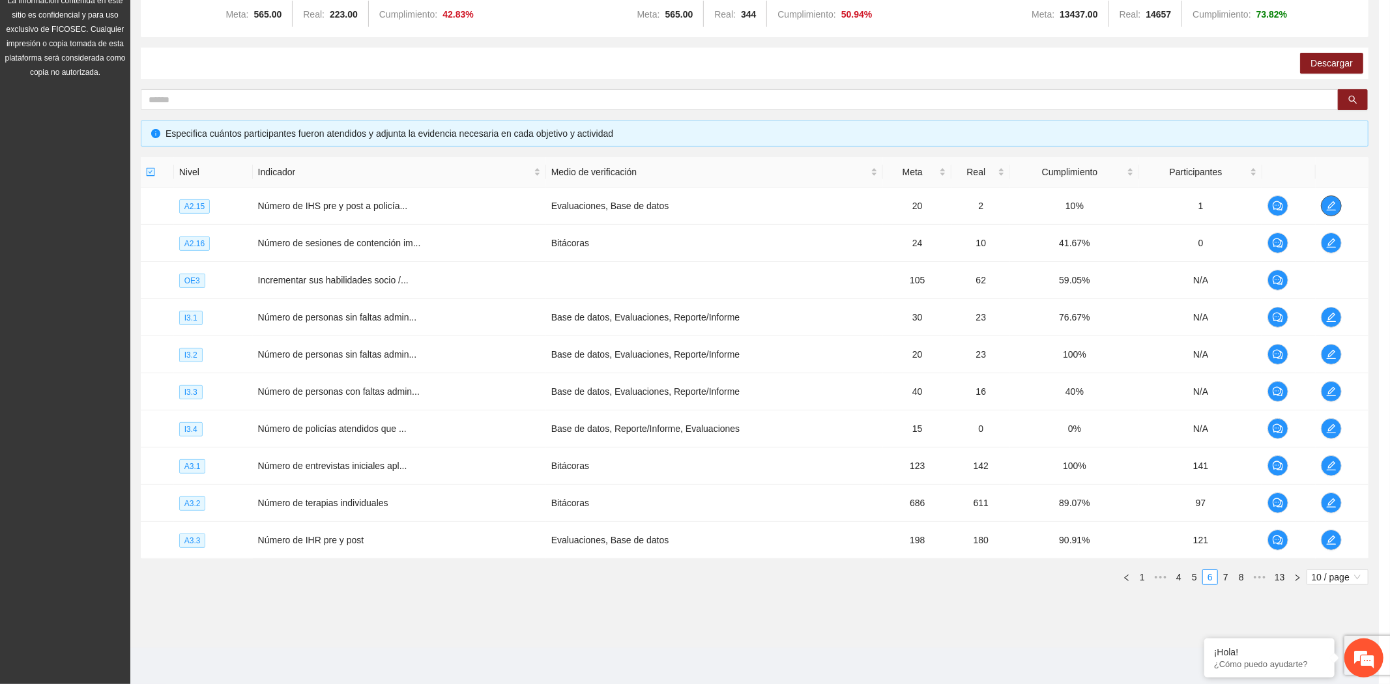
scroll to position [0, 0]
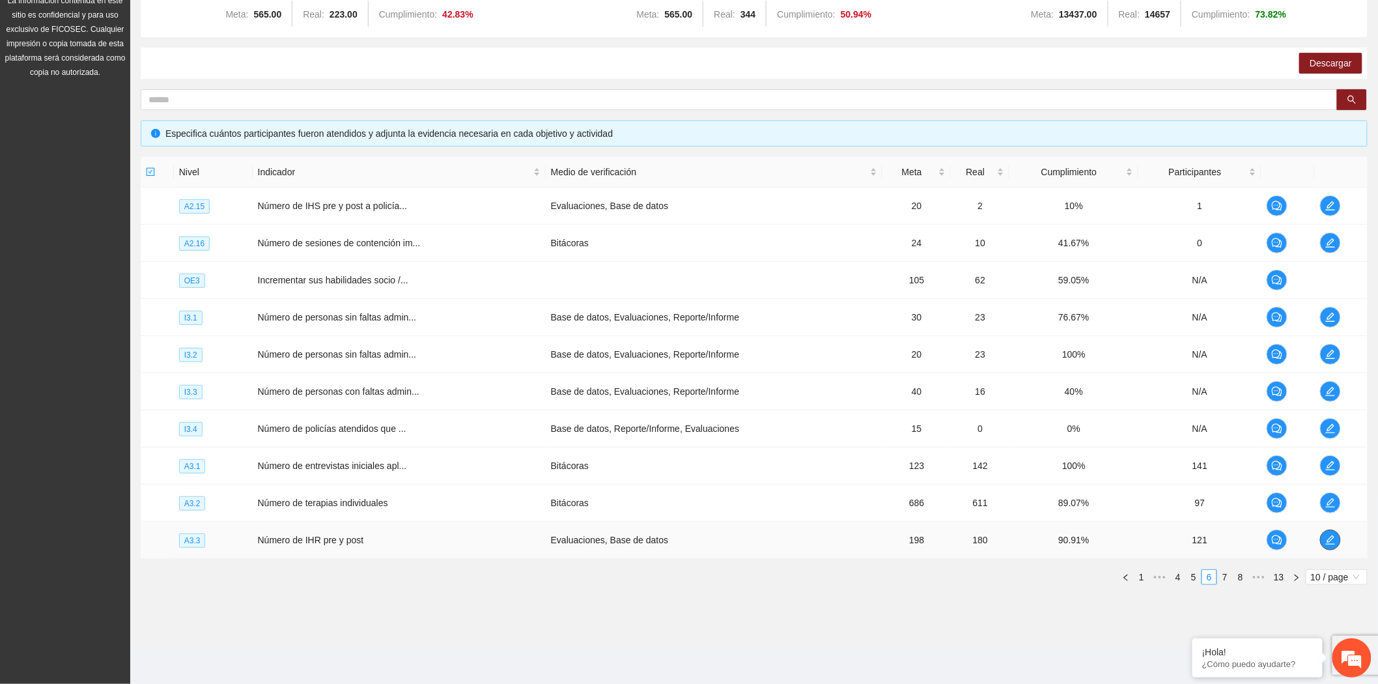
click at [1331, 535] on icon "edit" at bounding box center [1331, 540] width 10 height 10
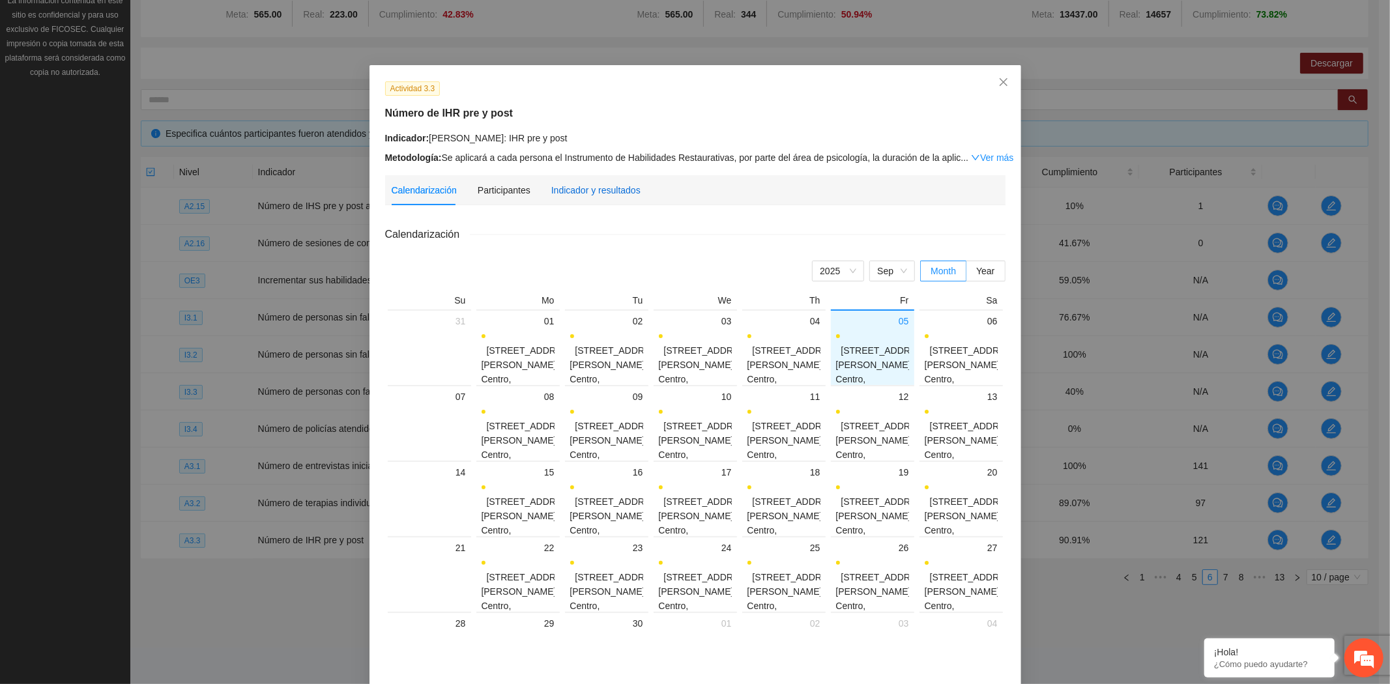
click at [580, 184] on div "Indicador y resultados" at bounding box center [595, 190] width 89 height 14
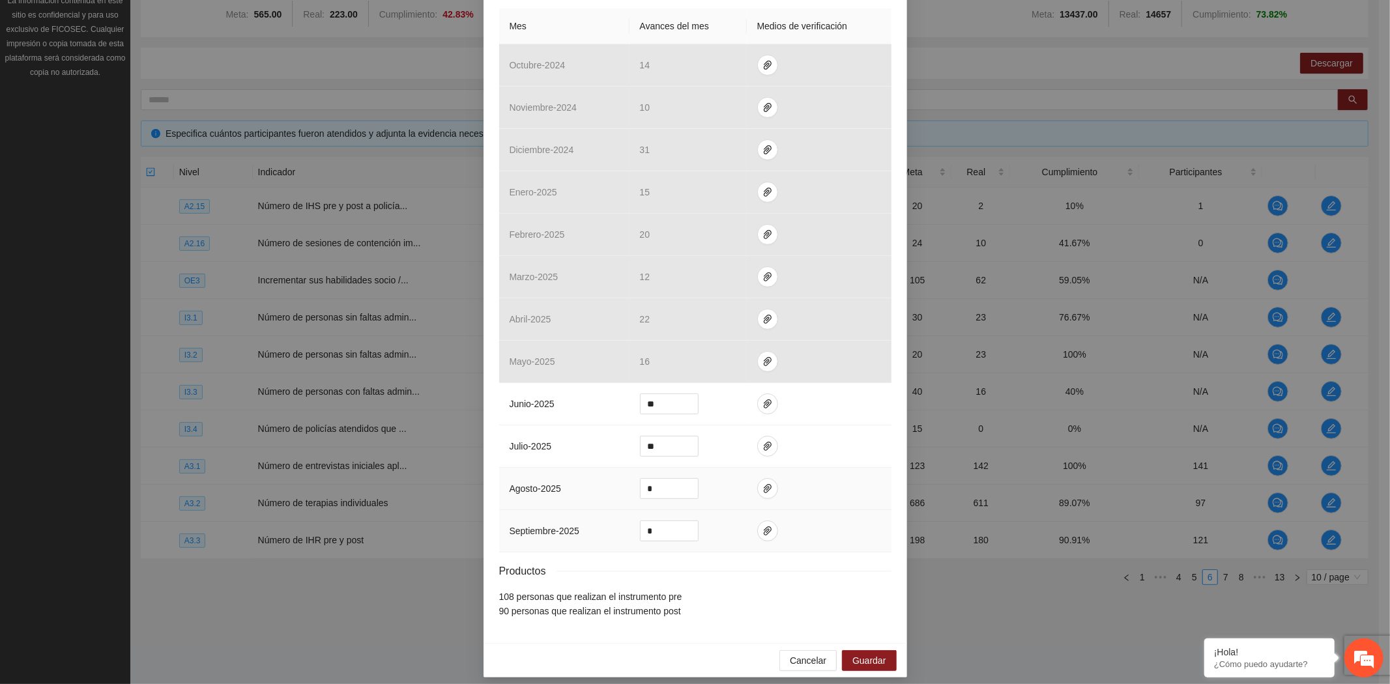
scroll to position [307, 0]
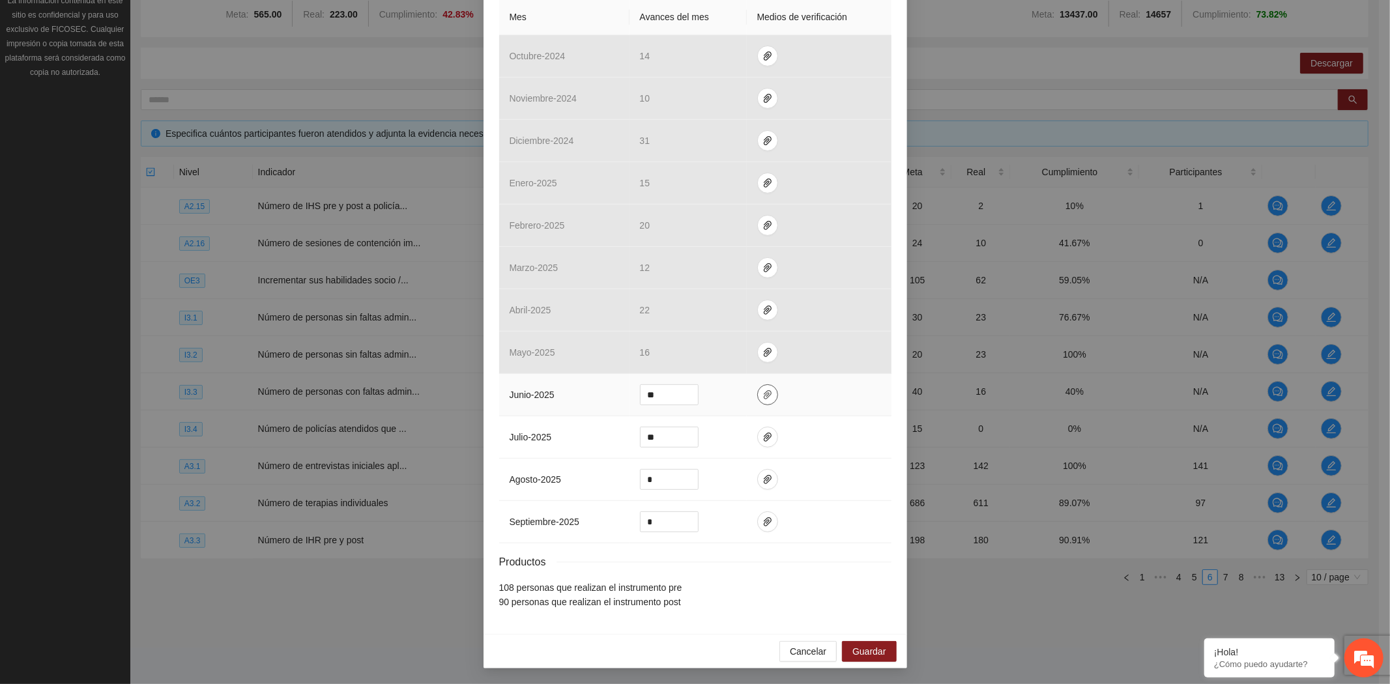
click at [763, 387] on button "button" at bounding box center [767, 394] width 21 height 21
click at [751, 352] on link "A3.3_Escalas_de_afrontamiento.zip" at bounding box center [755, 356] width 171 height 14
